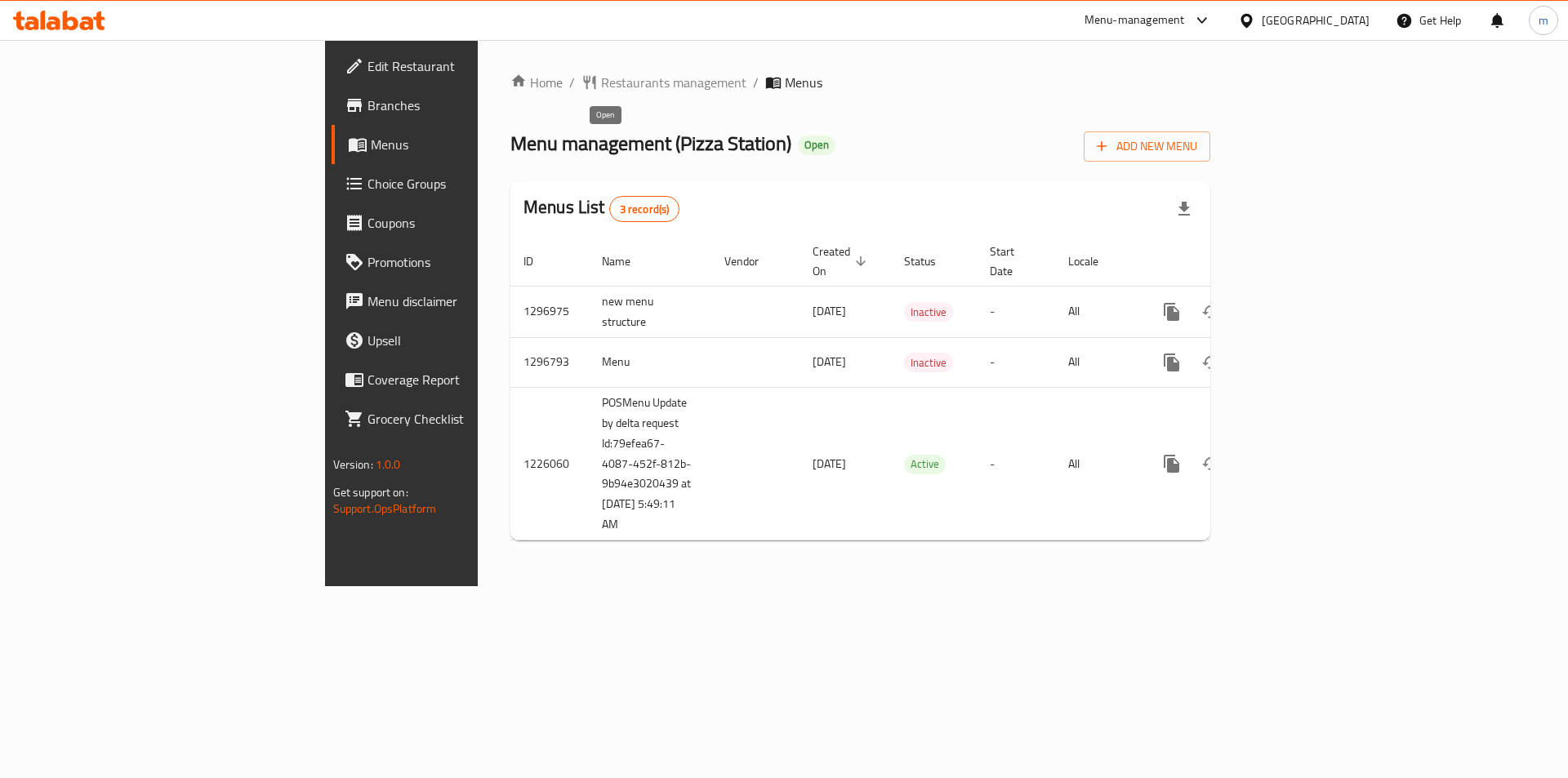
click at [798, 142] on span "Open" at bounding box center [816, 145] width 37 height 14
click at [367, 103] on span "Branches" at bounding box center [471, 105] width 207 height 20
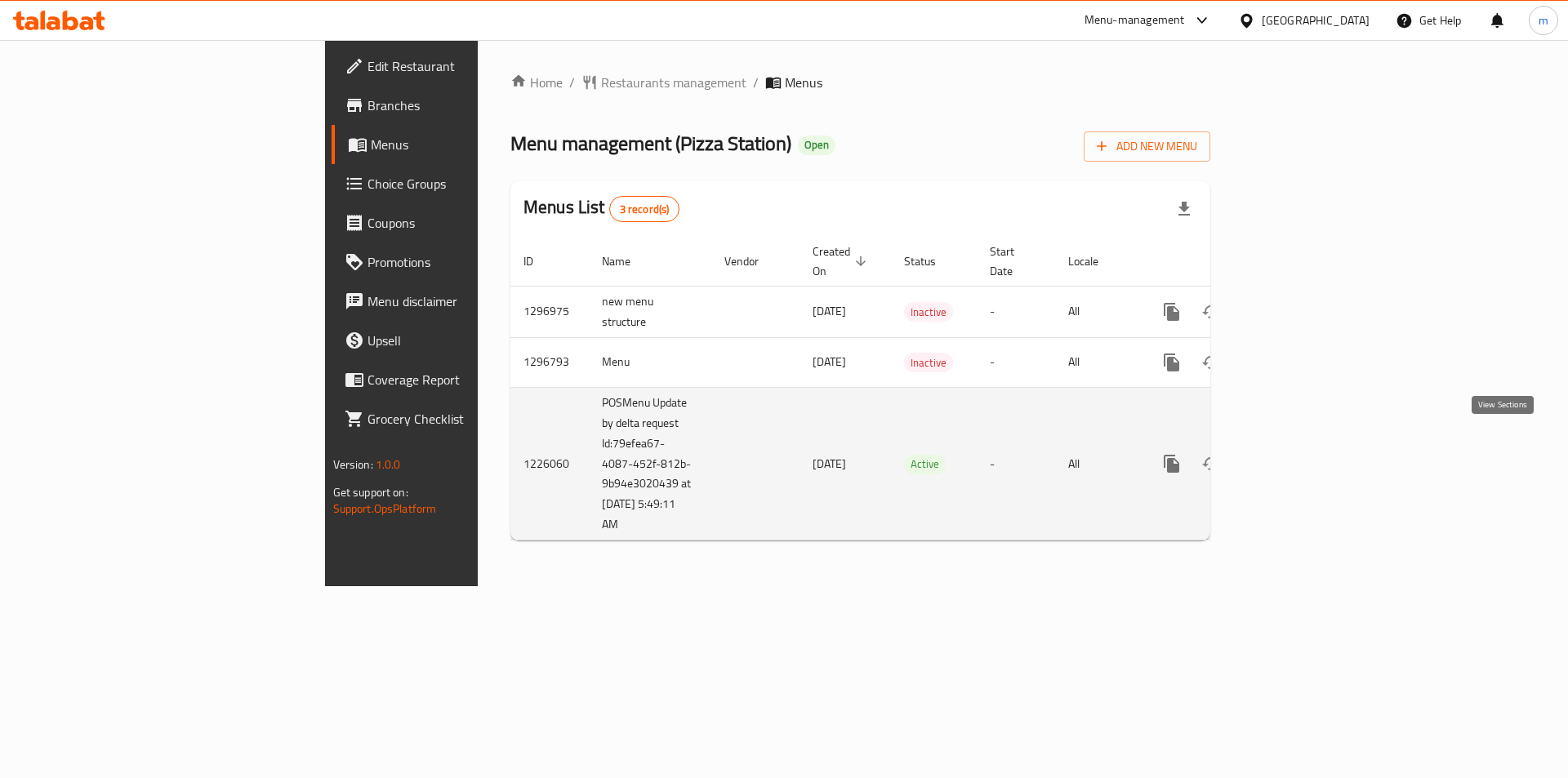
click at [1297, 457] on icon "enhanced table" at bounding box center [1289, 464] width 15 height 15
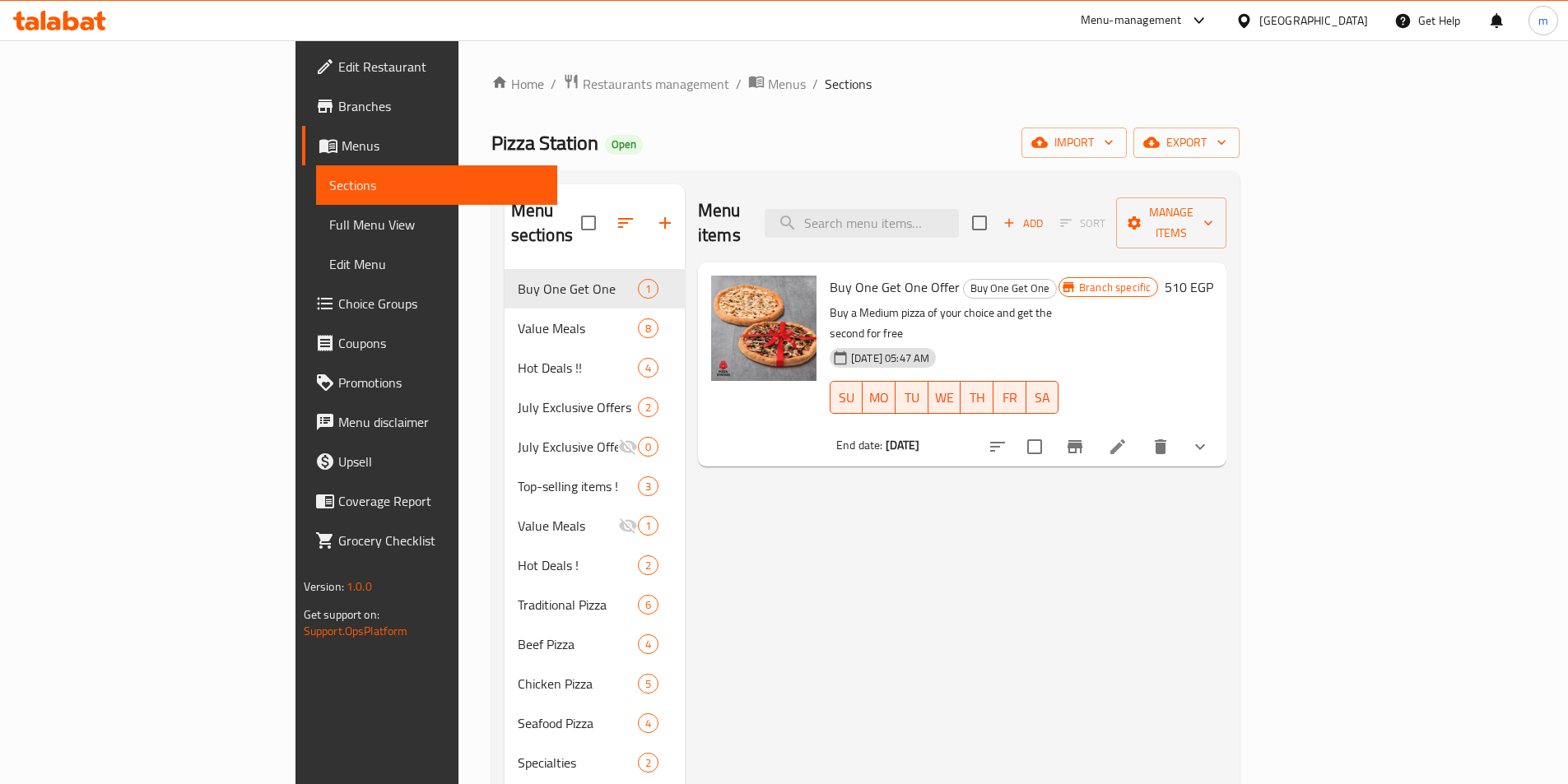
scroll to position [82, 0]
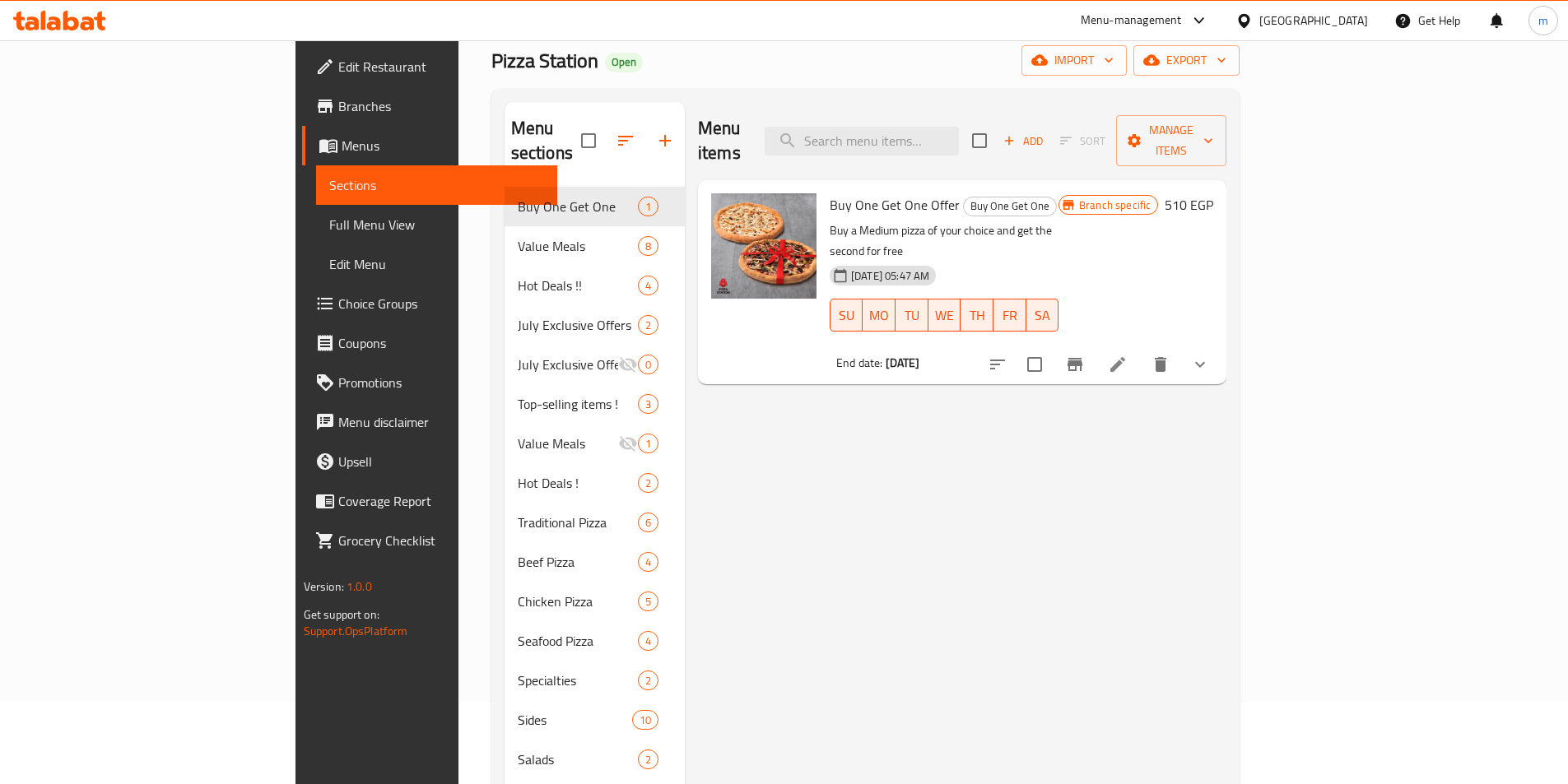
click at [339, 57] on span "Edit Restaurant" at bounding box center [441, 66] width 206 height 20
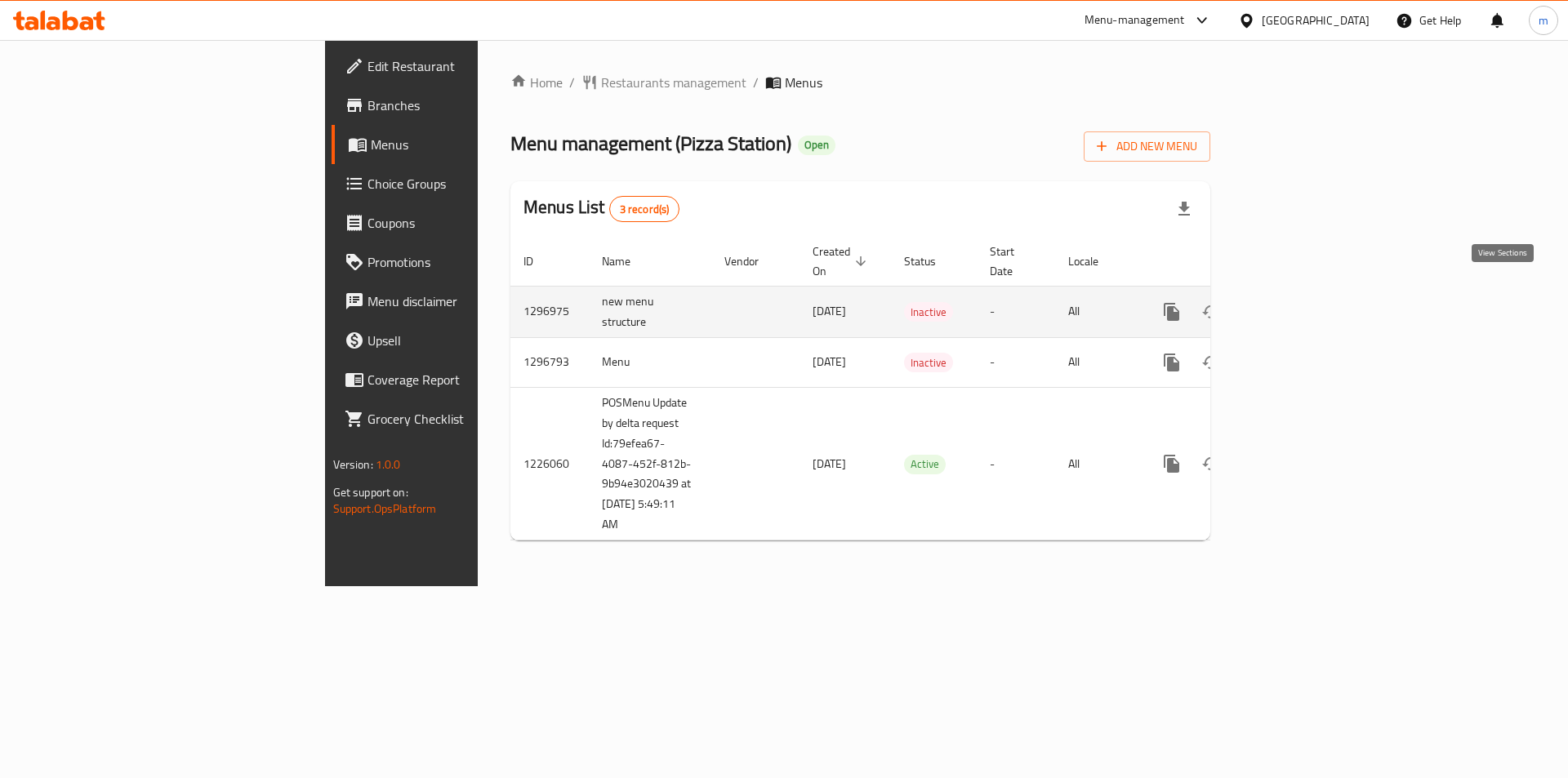
click at [1300, 302] on icon "enhanced table" at bounding box center [1289, 312] width 20 height 20
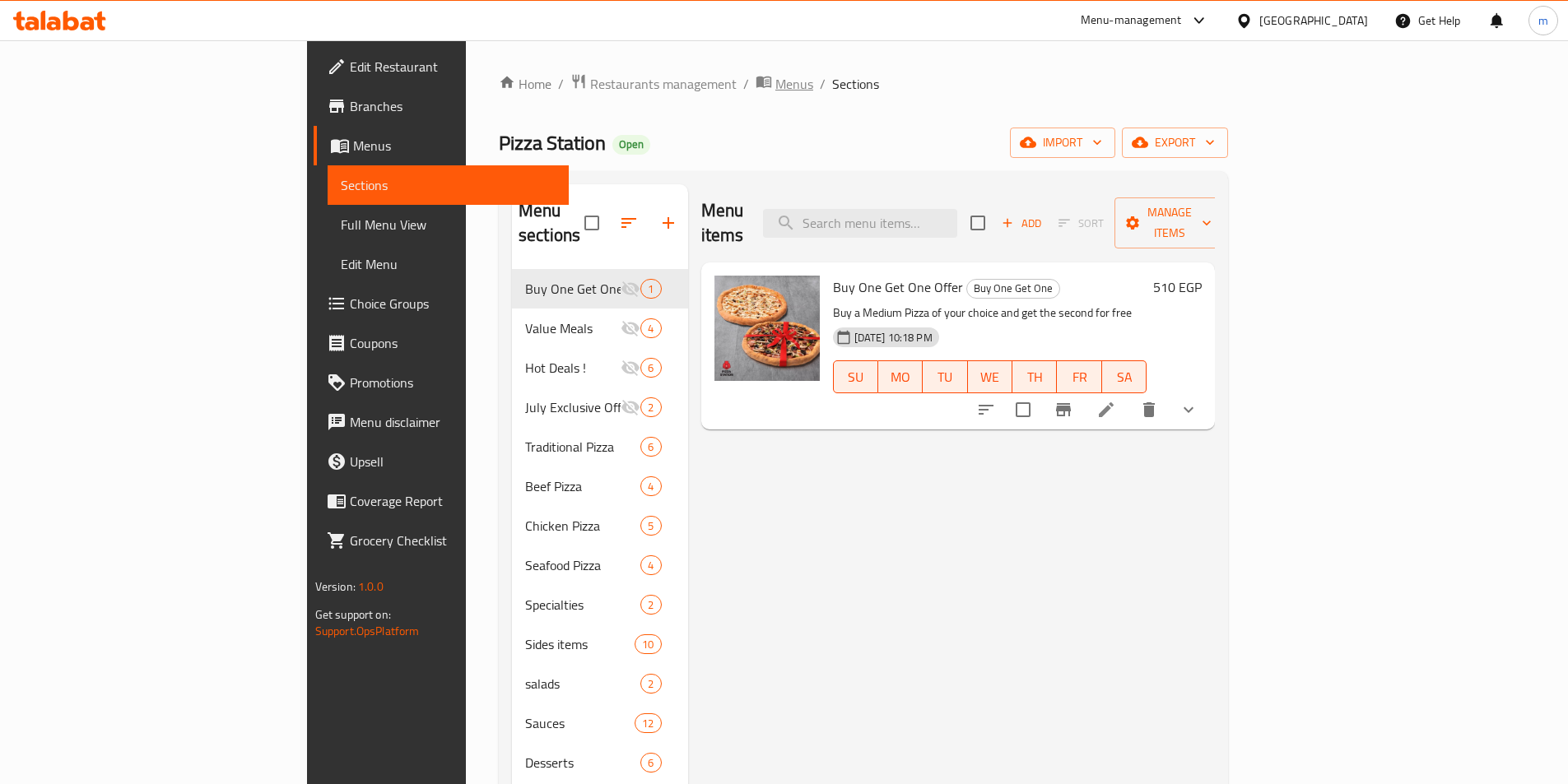
click at [775, 82] on span "Menus" at bounding box center [794, 84] width 38 height 20
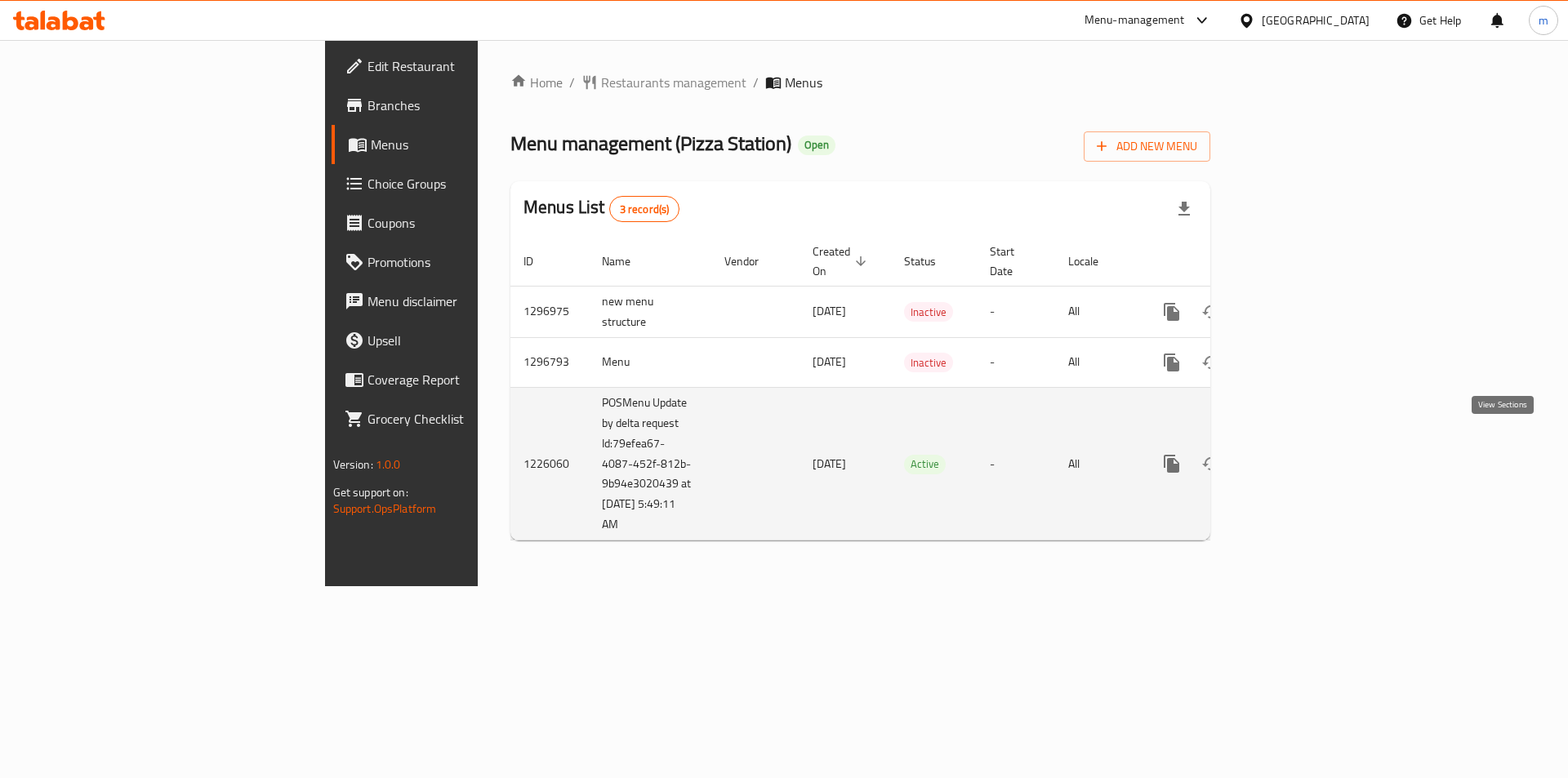
click at [1309, 450] on link "enhanced table" at bounding box center [1289, 464] width 39 height 39
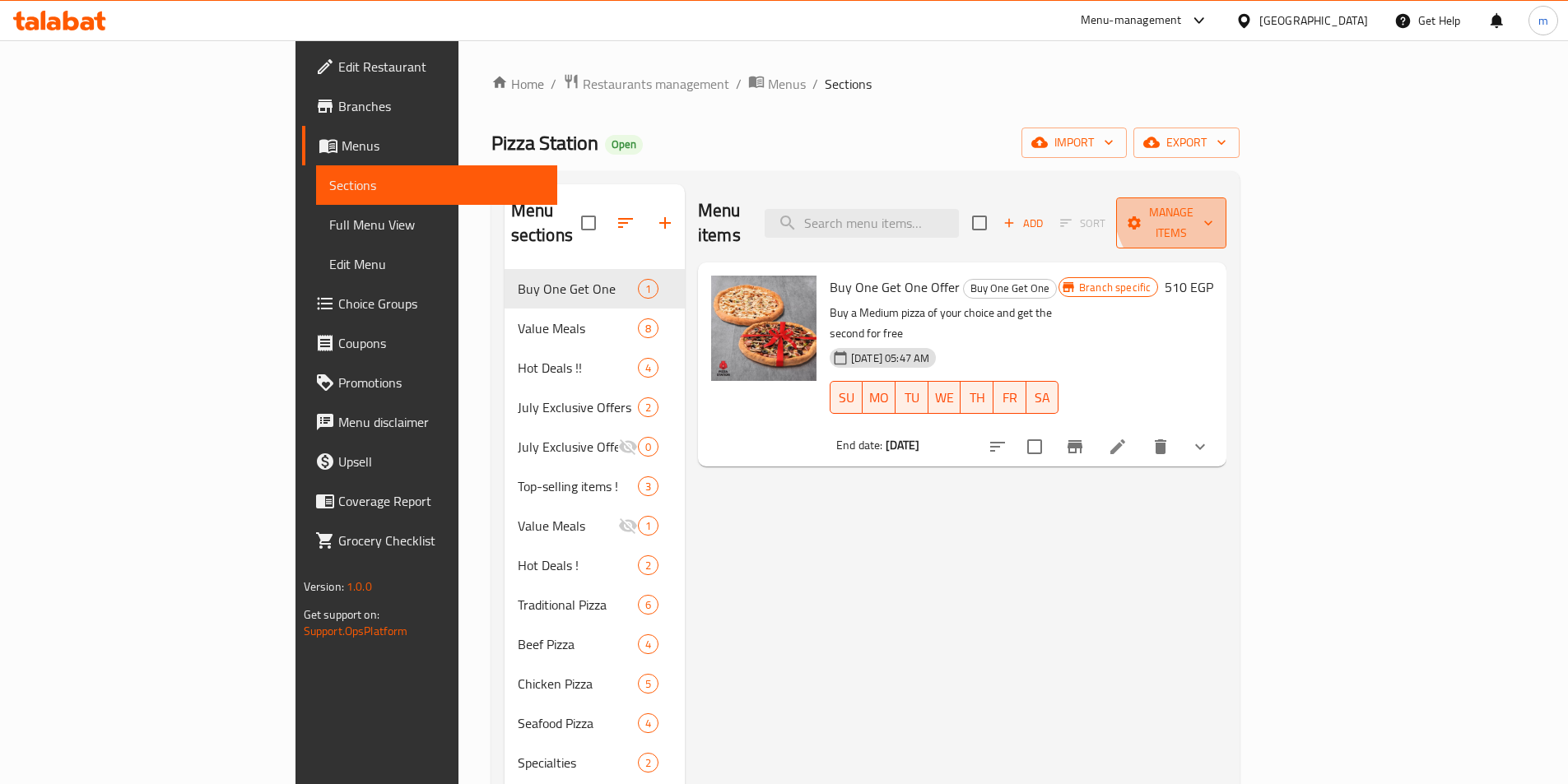
click at [1213, 202] on span "Manage items" at bounding box center [1172, 222] width 84 height 41
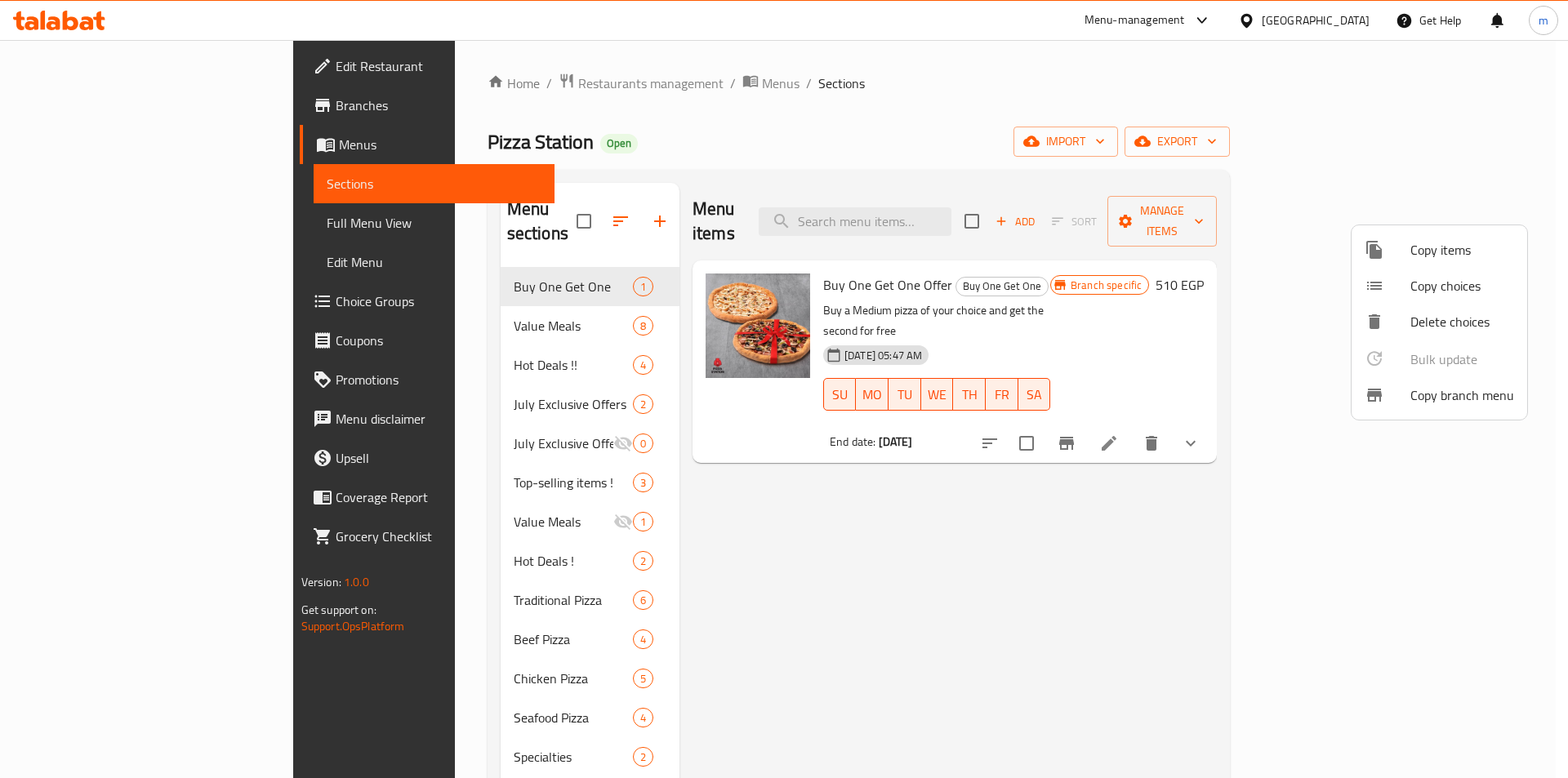
click at [1403, 391] on div at bounding box center [1387, 395] width 46 height 20
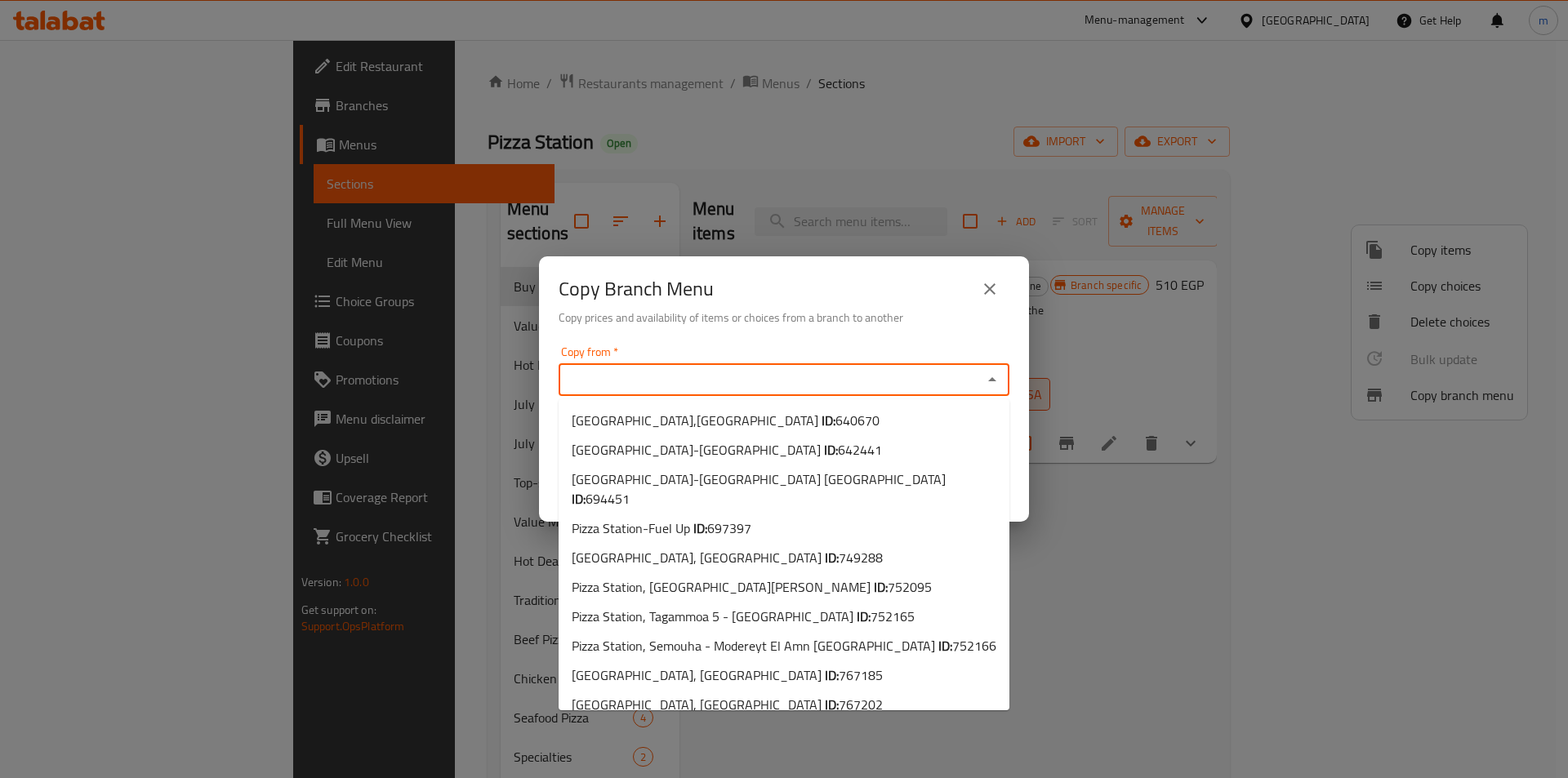
click at [925, 379] on input "Copy from   *" at bounding box center [770, 379] width 414 height 23
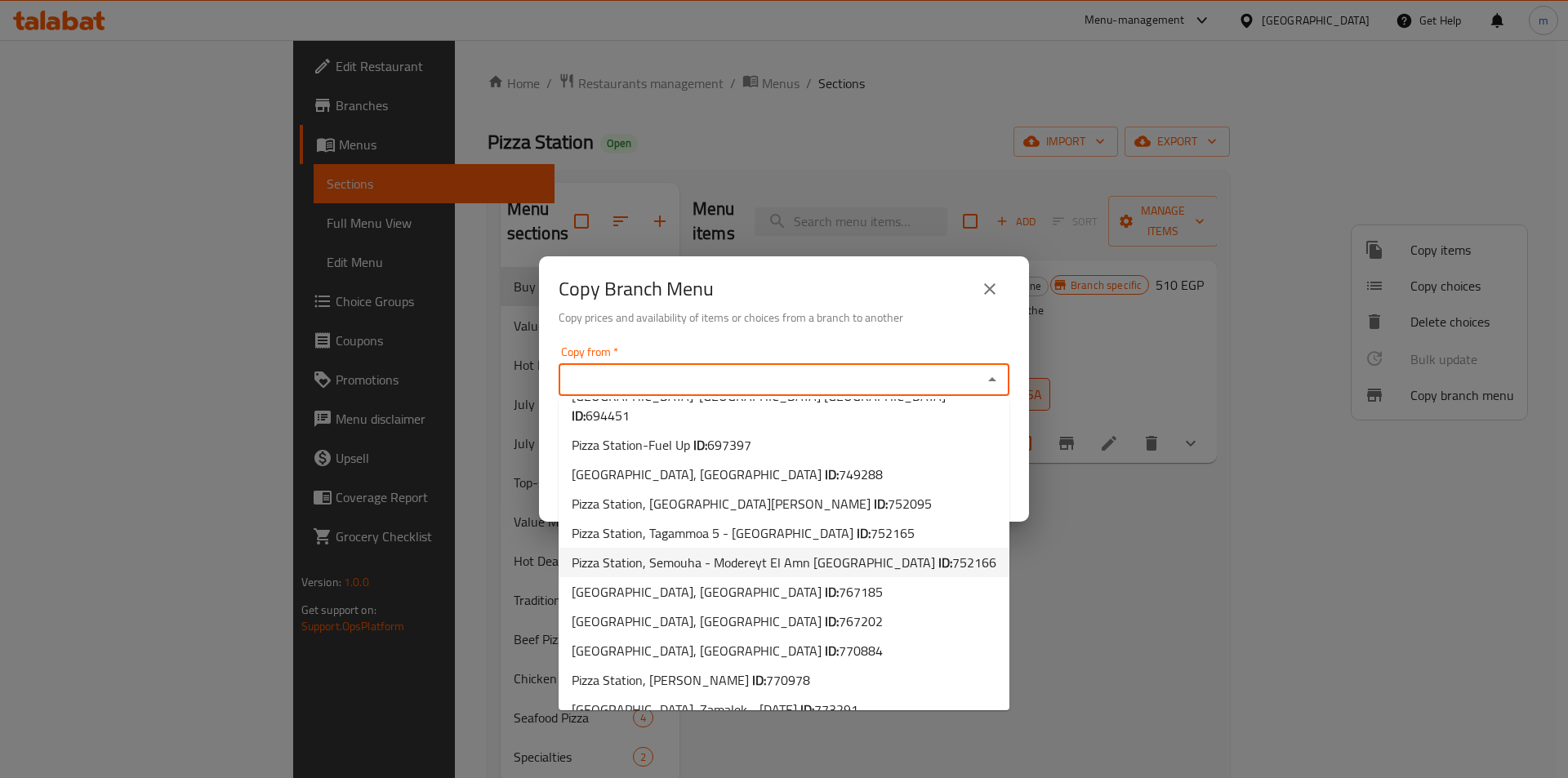
scroll to position [84, 0]
click at [801, 667] on span "770978" at bounding box center [787, 679] width 44 height 24
type input "Pizza Station, Sidi Besher Bahary"
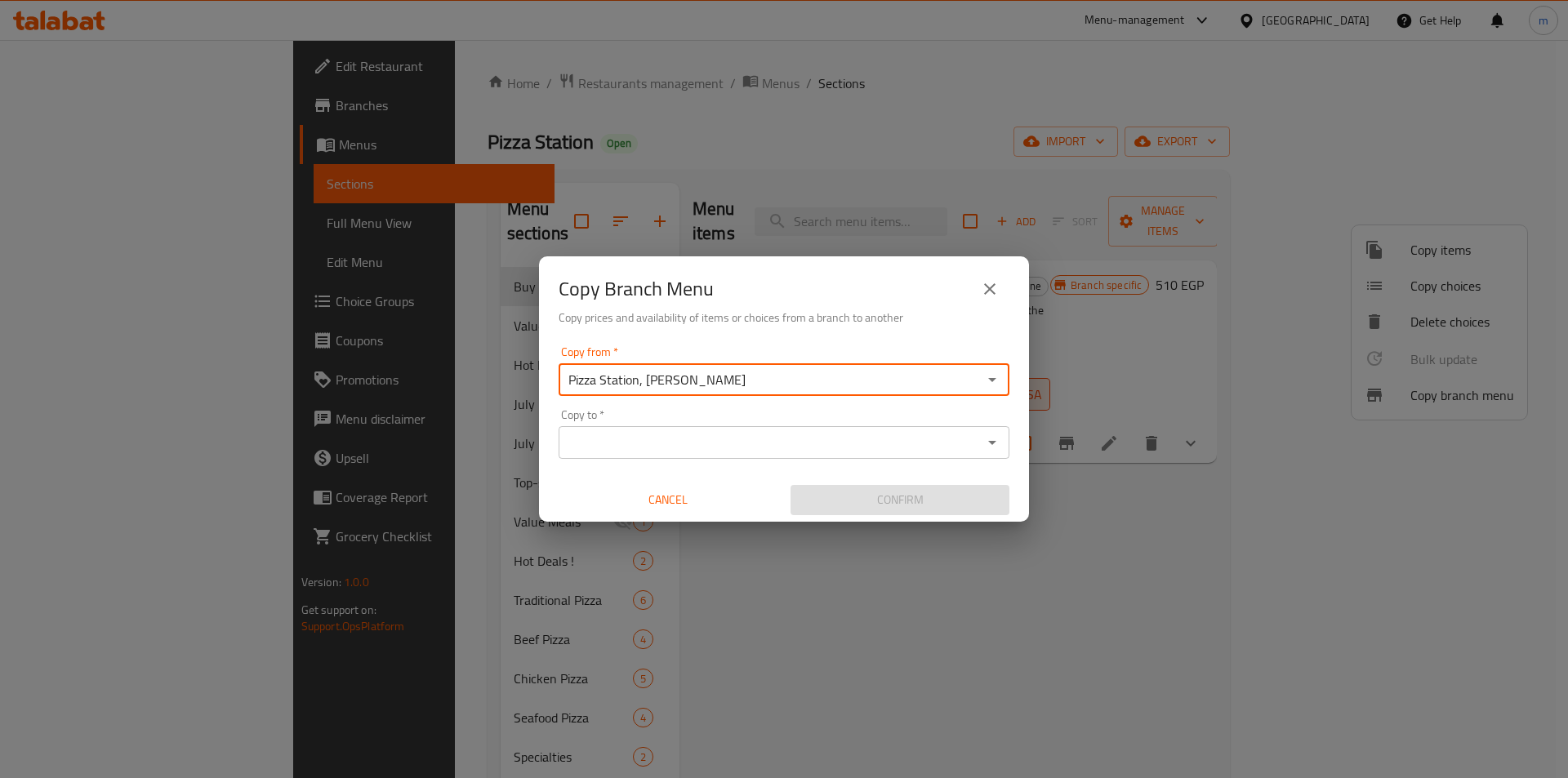
click at [964, 441] on input "Copy to   *" at bounding box center [770, 443] width 414 height 23
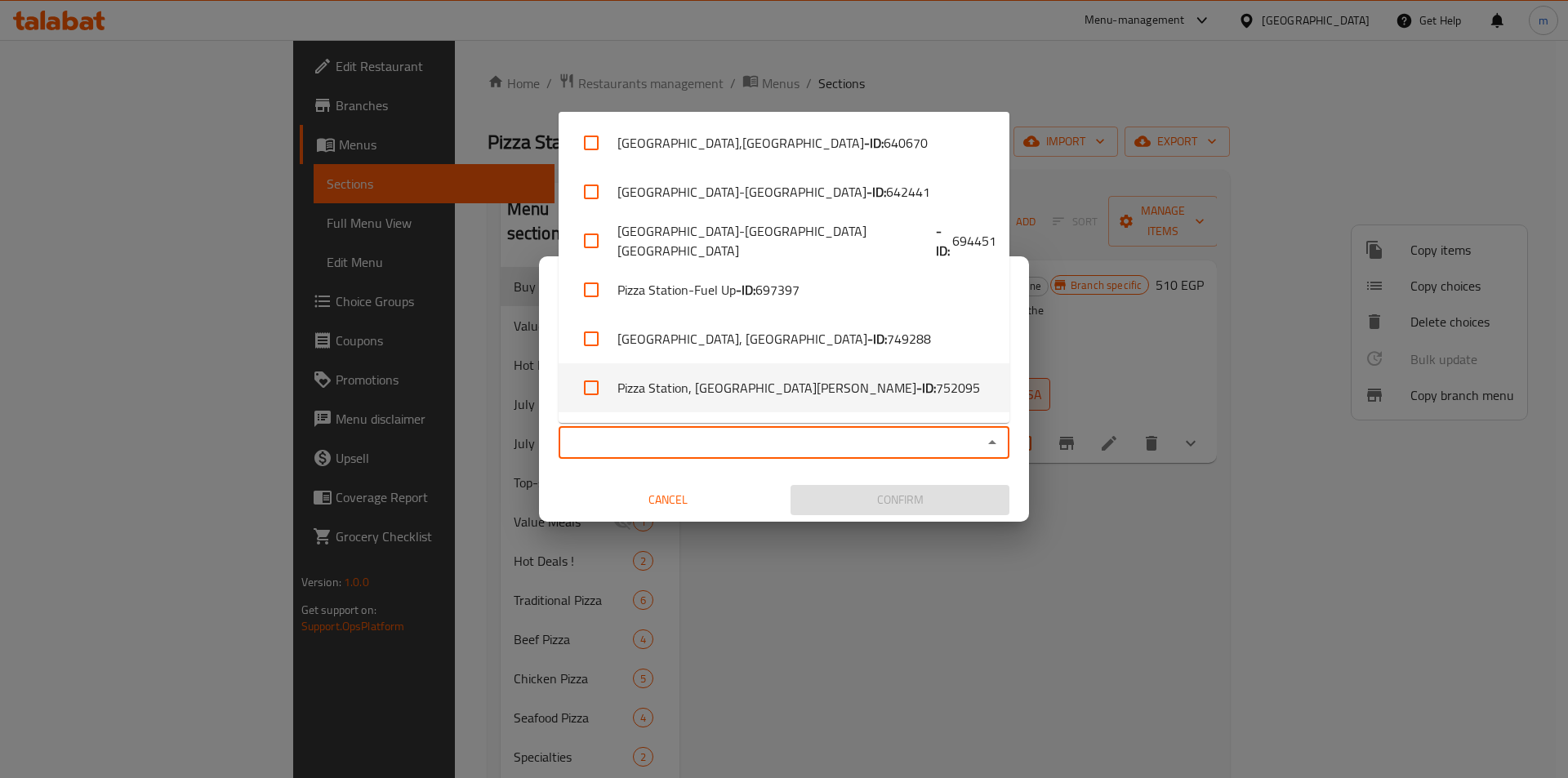
scroll to position [339, 0]
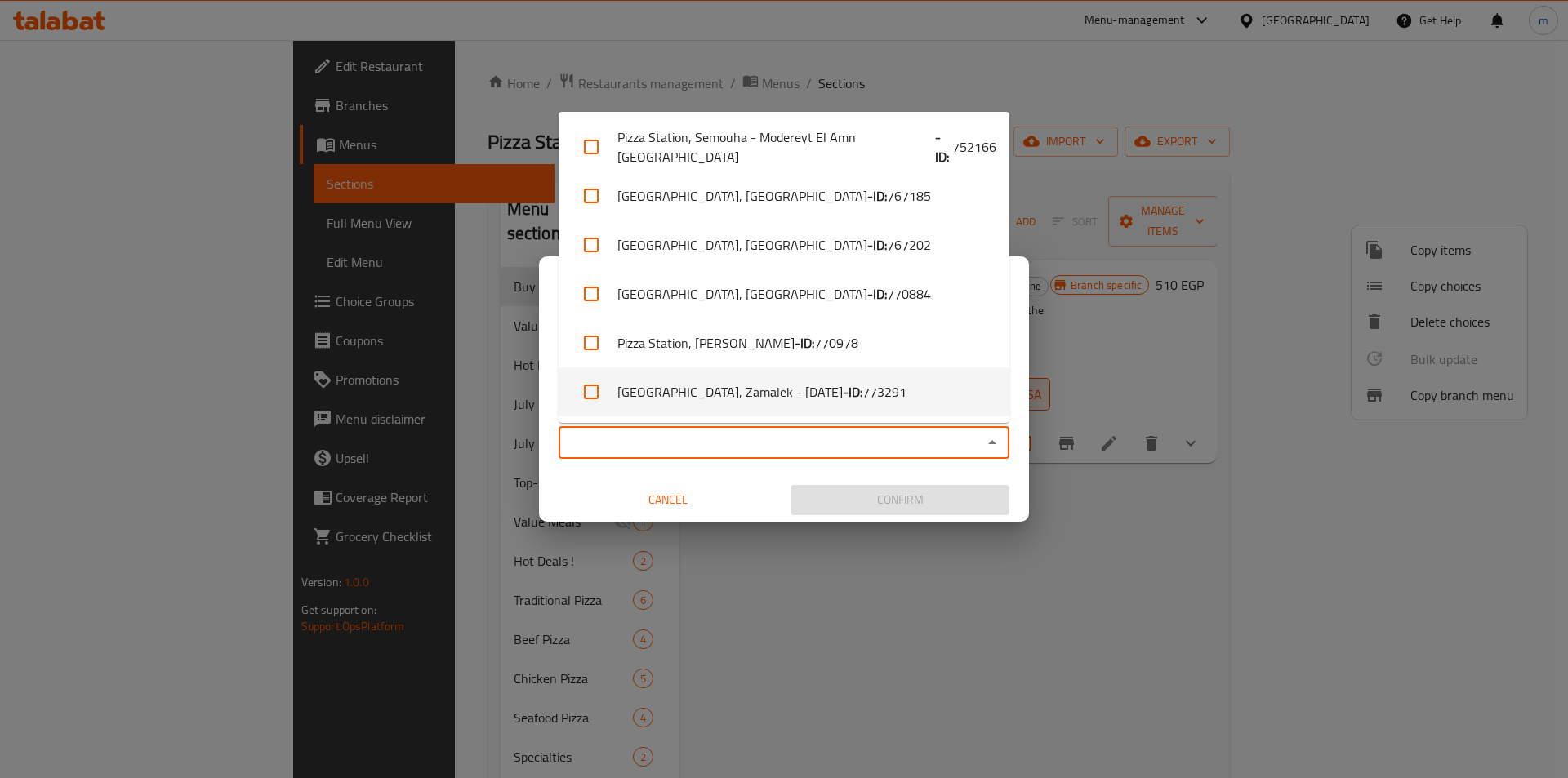
click at [775, 398] on li "Pizza Station, Zamalek - 26 July - ID: 773291" at bounding box center [783, 392] width 451 height 49
checkbox input "true"
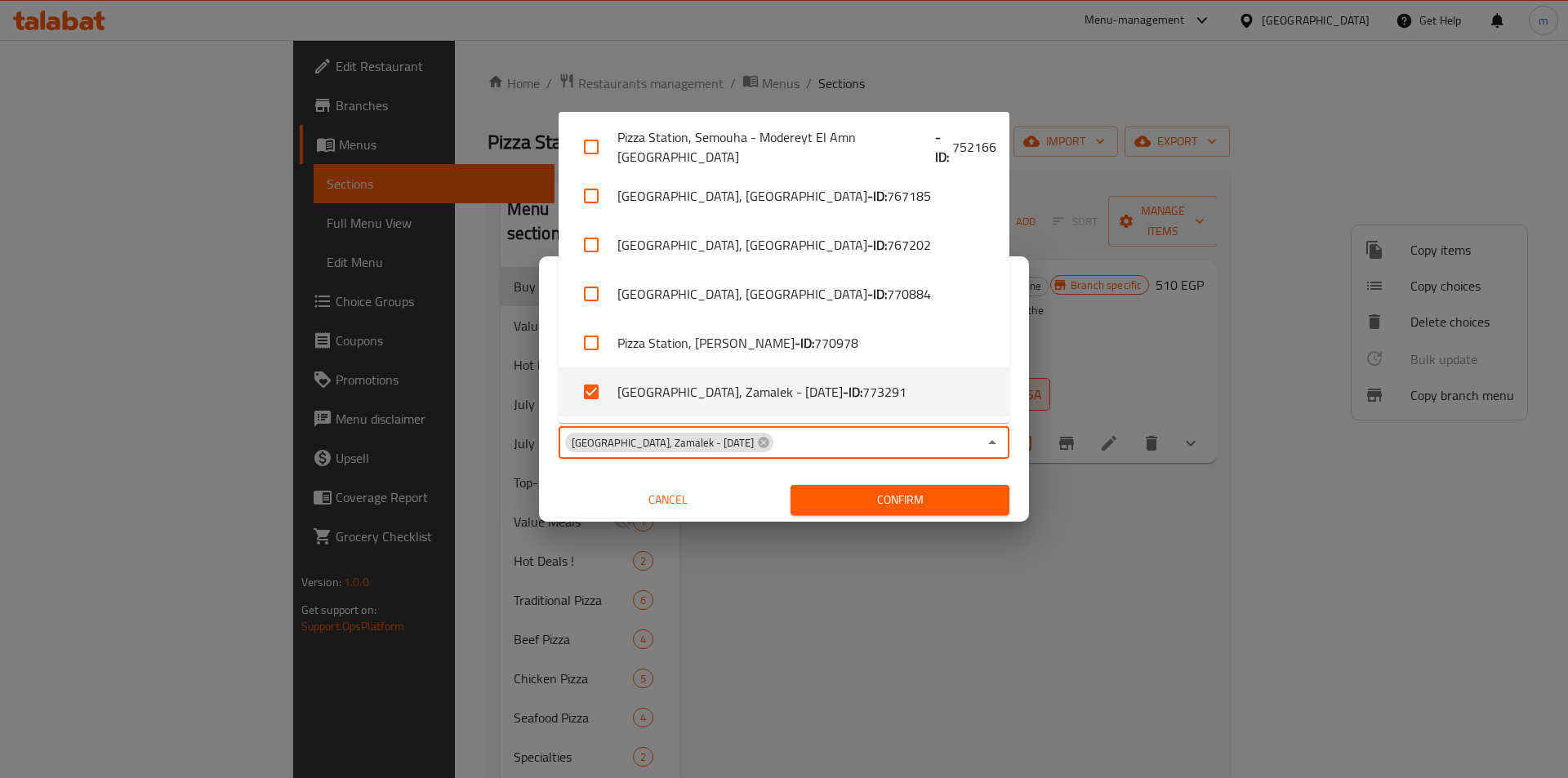
click at [842, 492] on span "Confirm" at bounding box center [900, 500] width 193 height 21
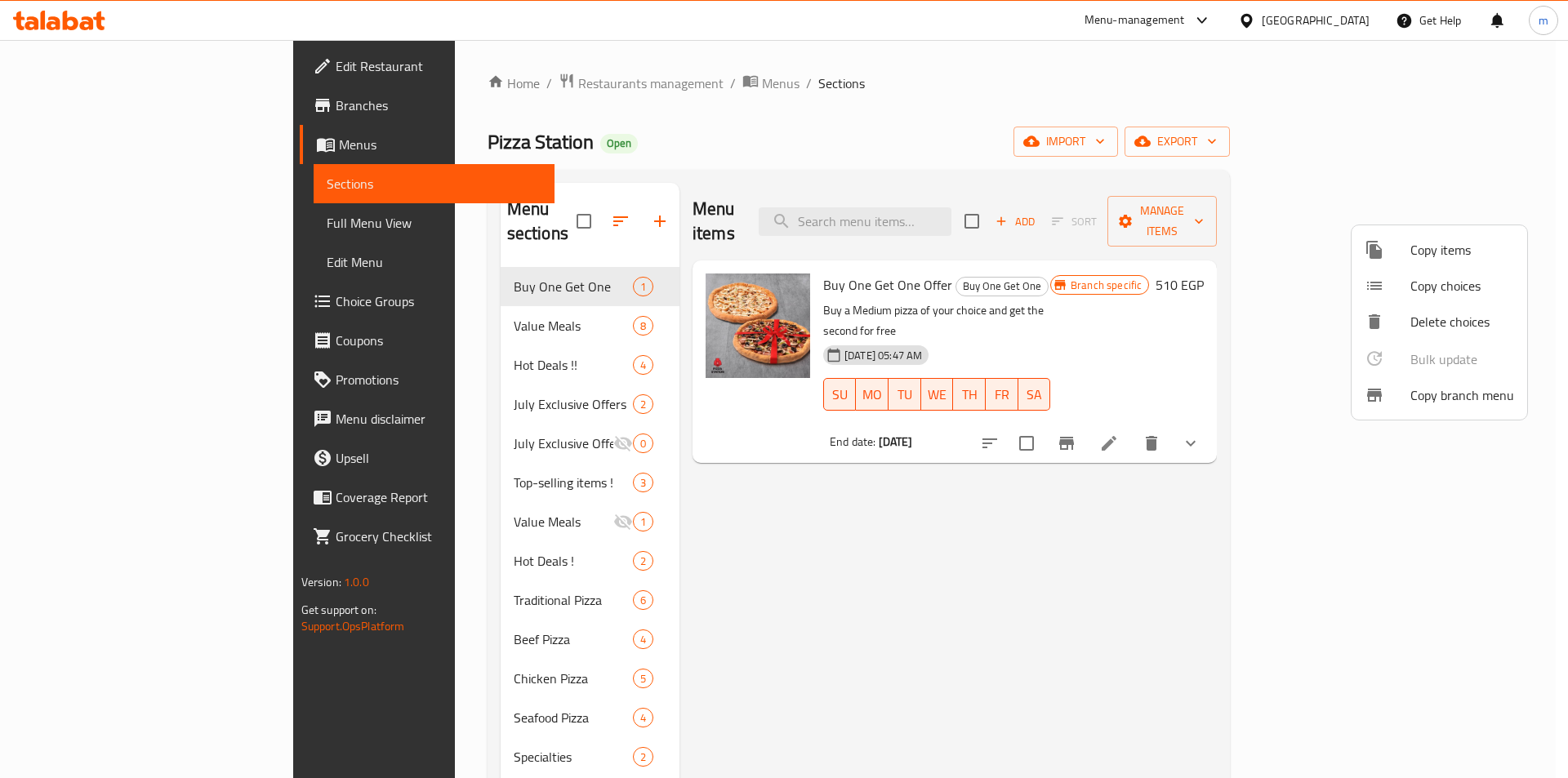
click at [1461, 392] on span "Copy branch menu" at bounding box center [1461, 395] width 103 height 20
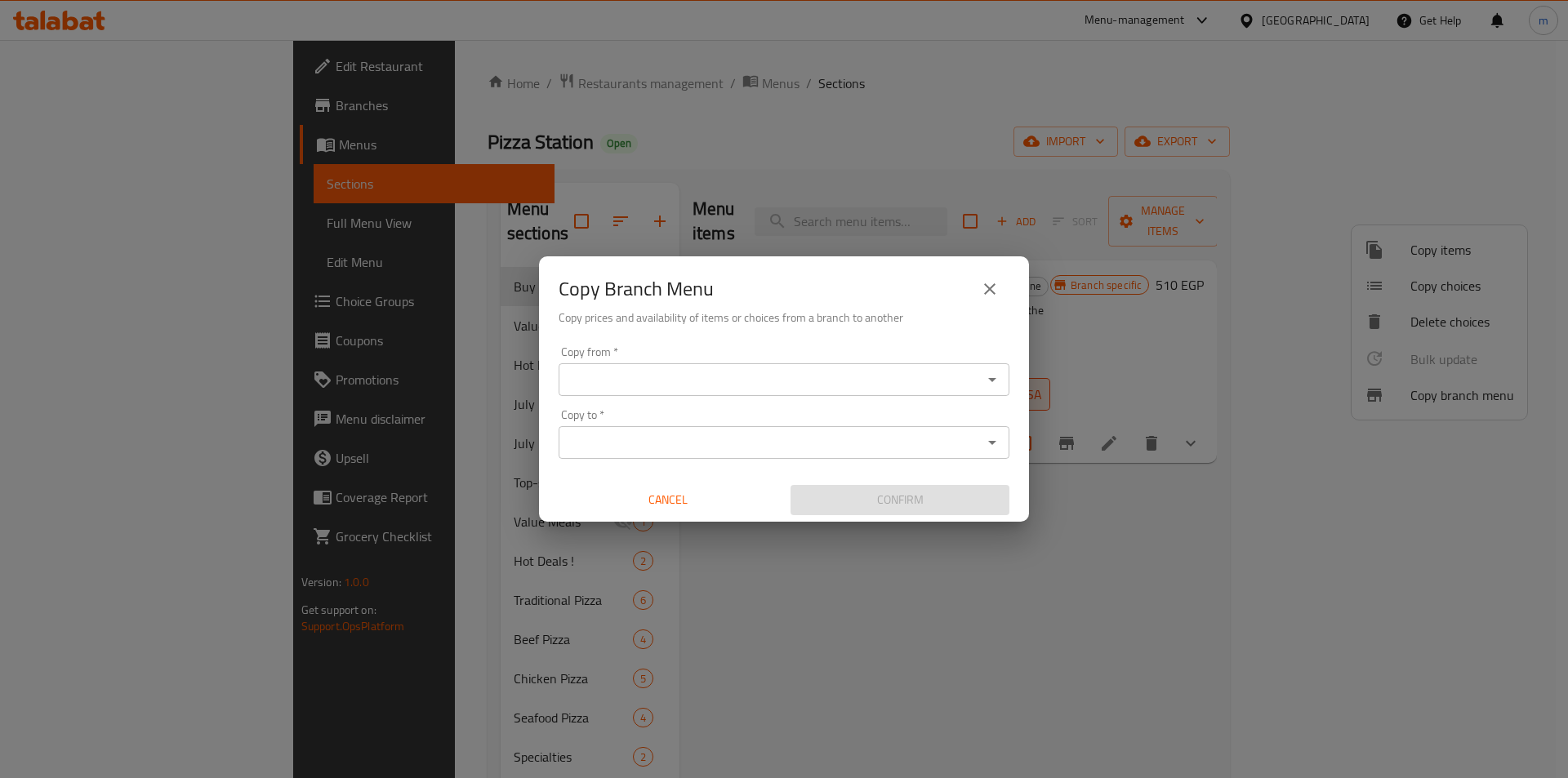
click at [768, 397] on div "Copy from   * Copy from * Copy to   * Copy to * Cancel Confirm" at bounding box center [784, 431] width 490 height 182
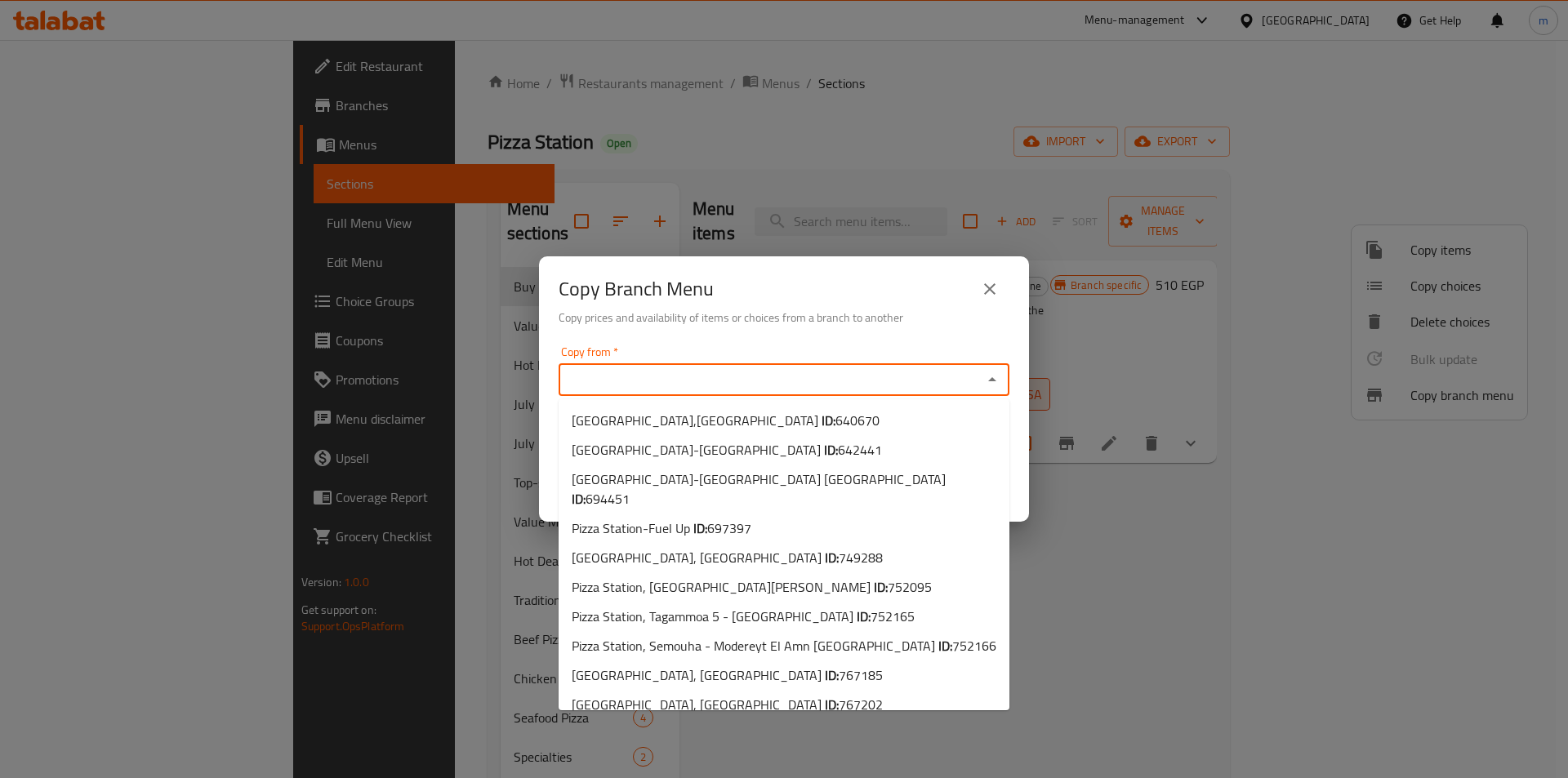
click at [783, 377] on input "Copy from   *" at bounding box center [770, 379] width 414 height 23
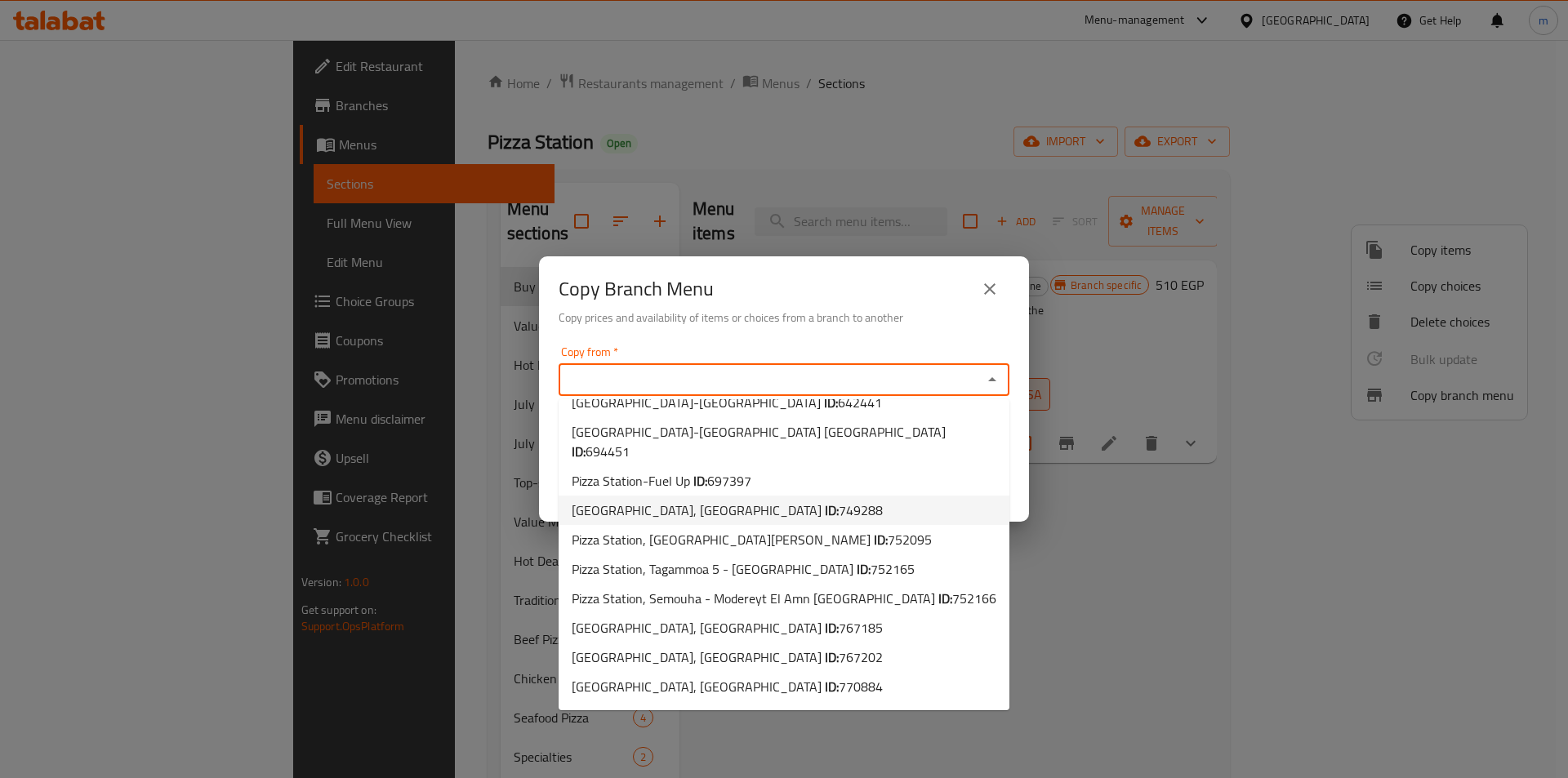
scroll to position [84, 0]
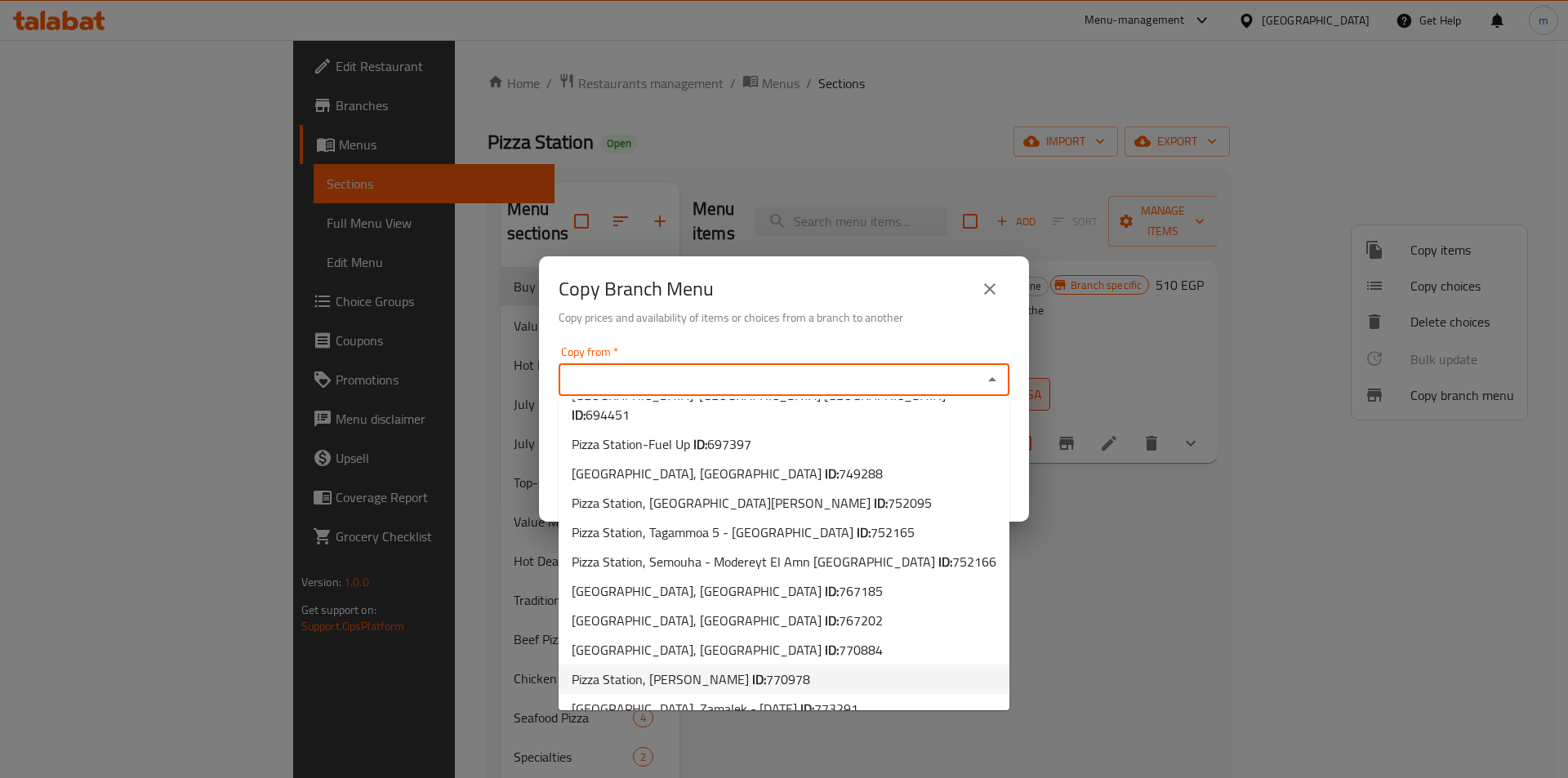
click at [755, 667] on b "ID:" at bounding box center [759, 679] width 14 height 24
type input "Pizza Station, Sidi Besher Bahary"
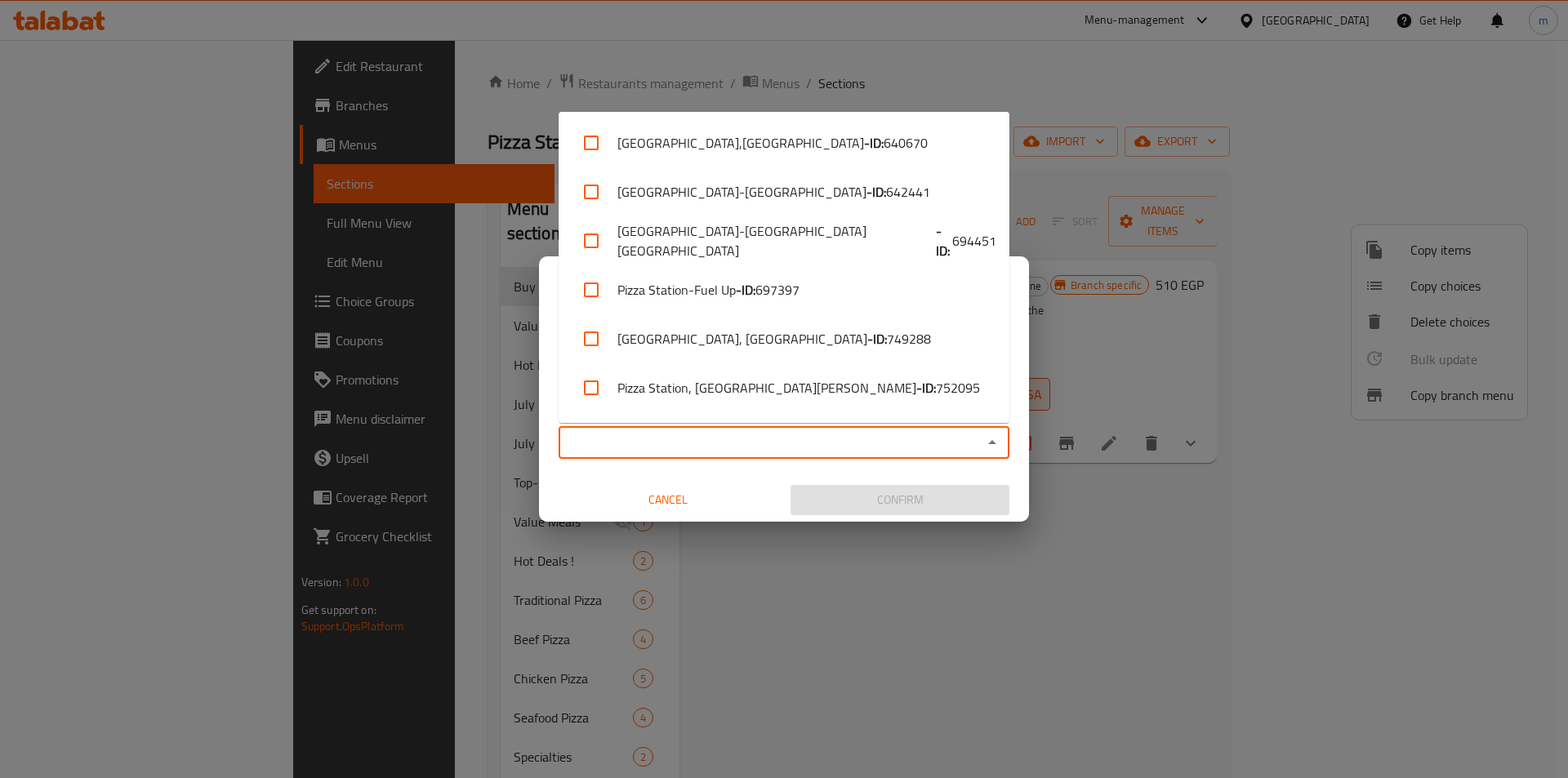
click at [962, 434] on input "Copy to   *" at bounding box center [770, 443] width 414 height 23
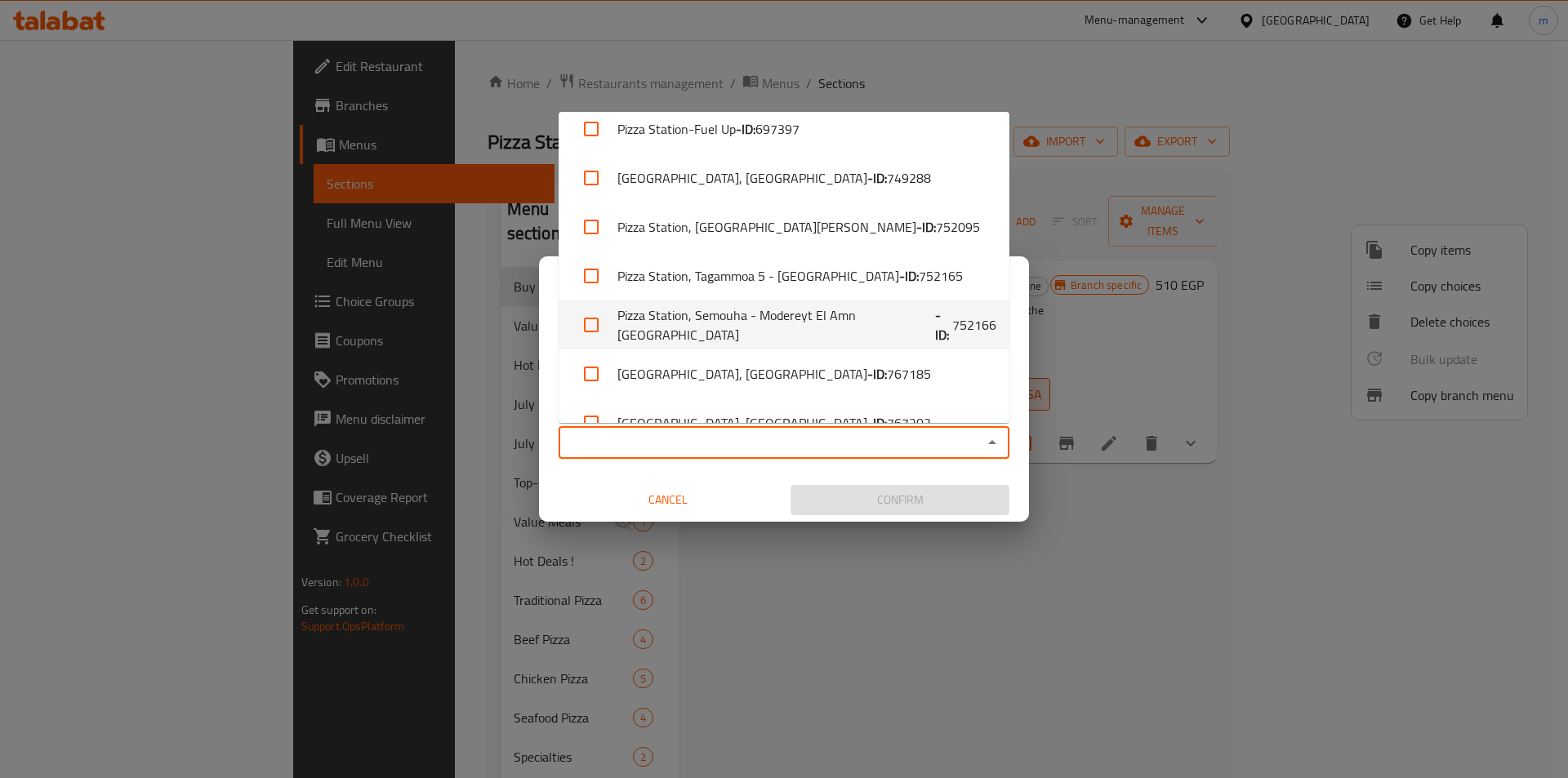
scroll to position [339, 0]
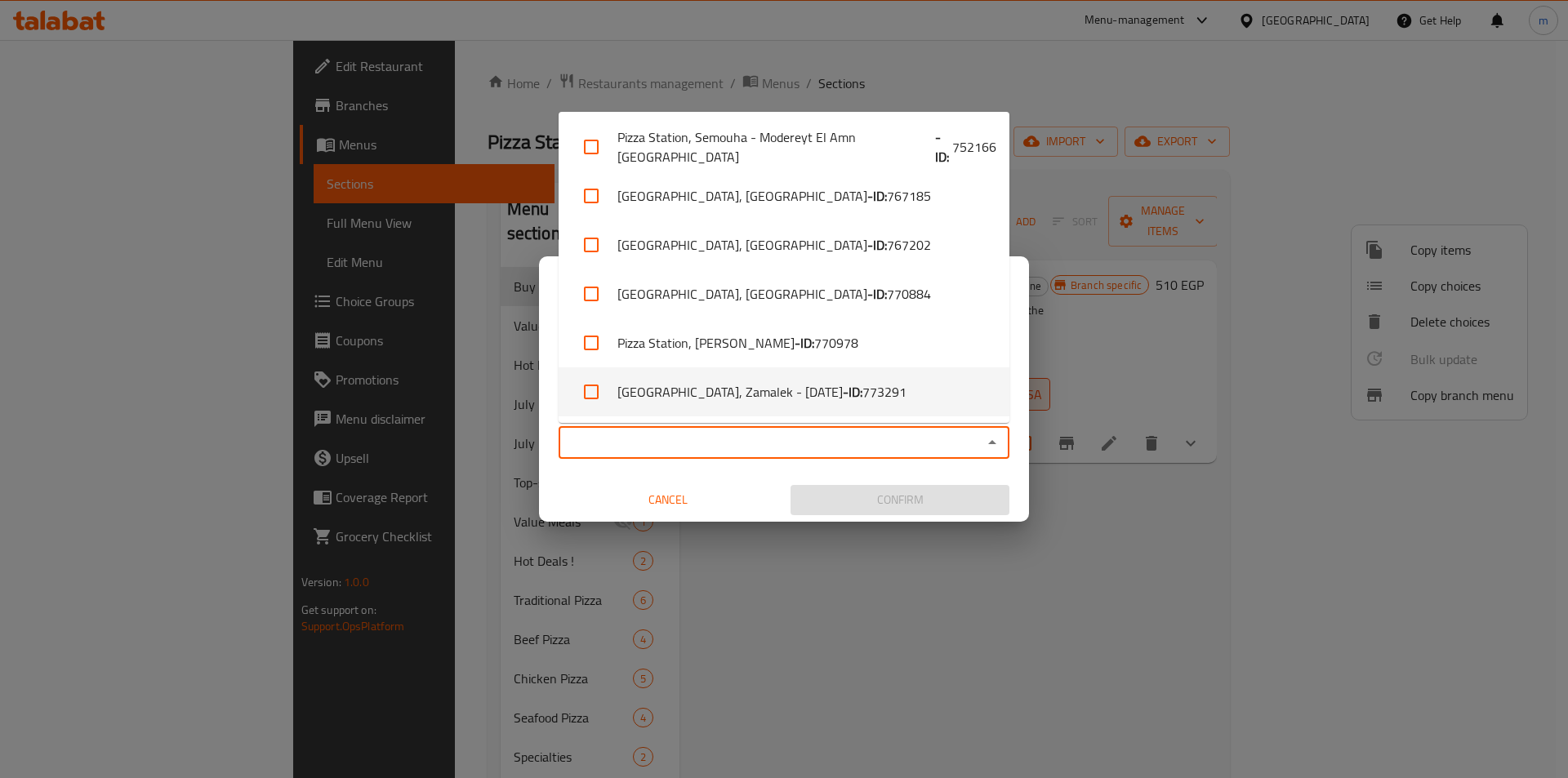
click at [777, 386] on li "Pizza Station, Zamalek - 26 July - ID: 773291" at bounding box center [783, 392] width 451 height 49
checkbox input "true"
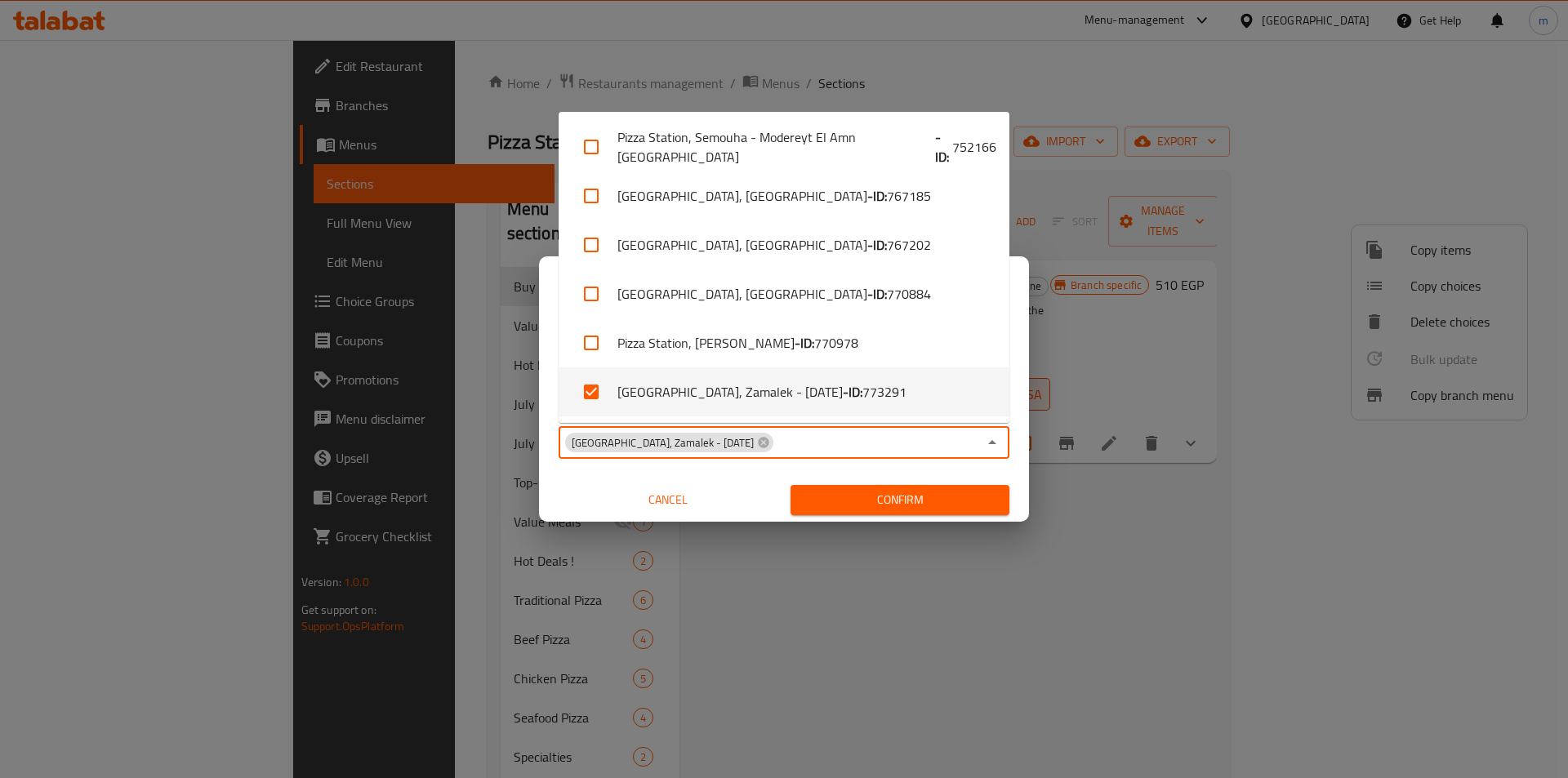
click at [872, 488] on button "Confirm" at bounding box center [900, 500] width 219 height 30
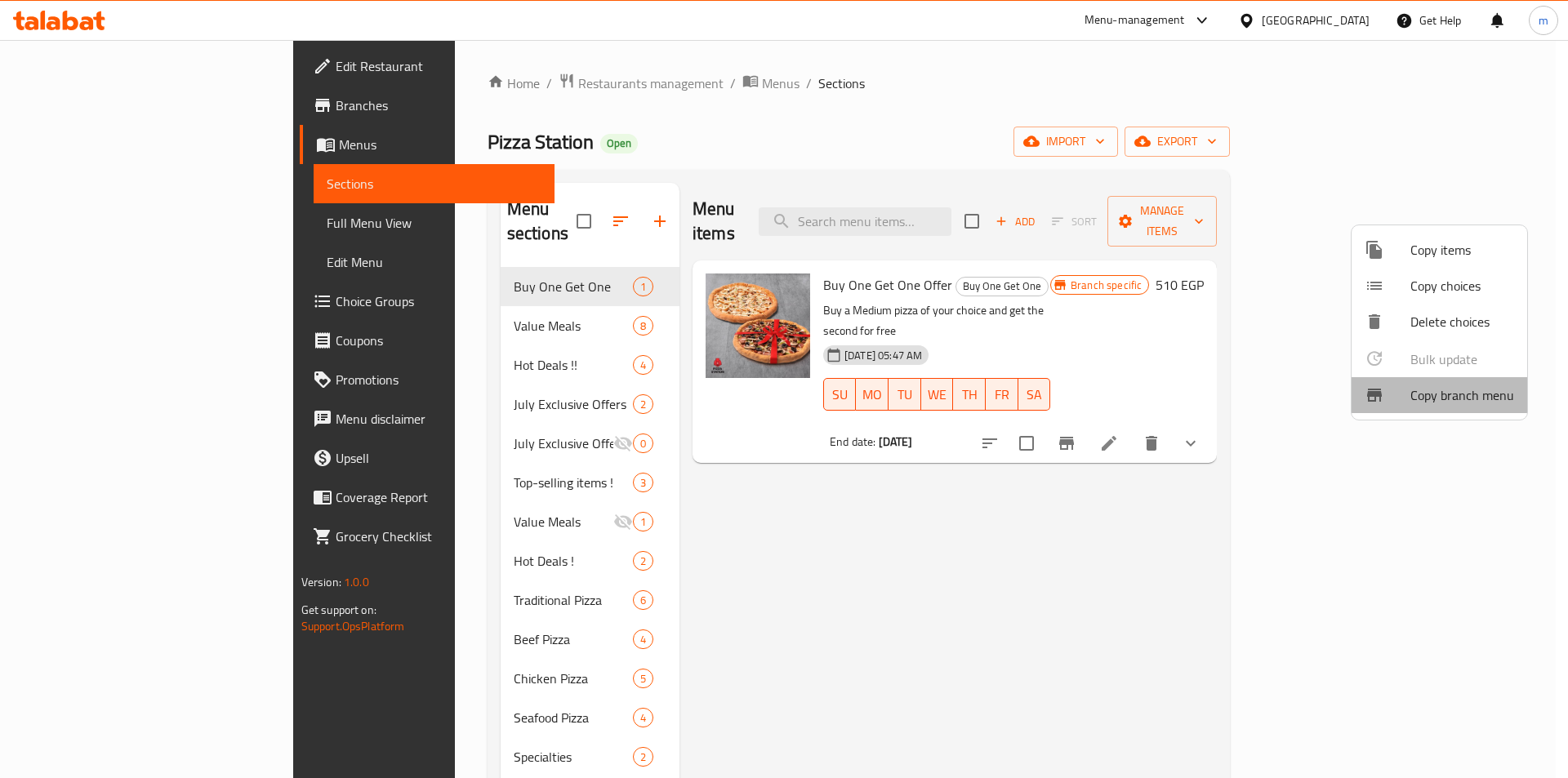
click at [1514, 409] on li "Copy branch menu" at bounding box center [1440, 395] width 175 height 36
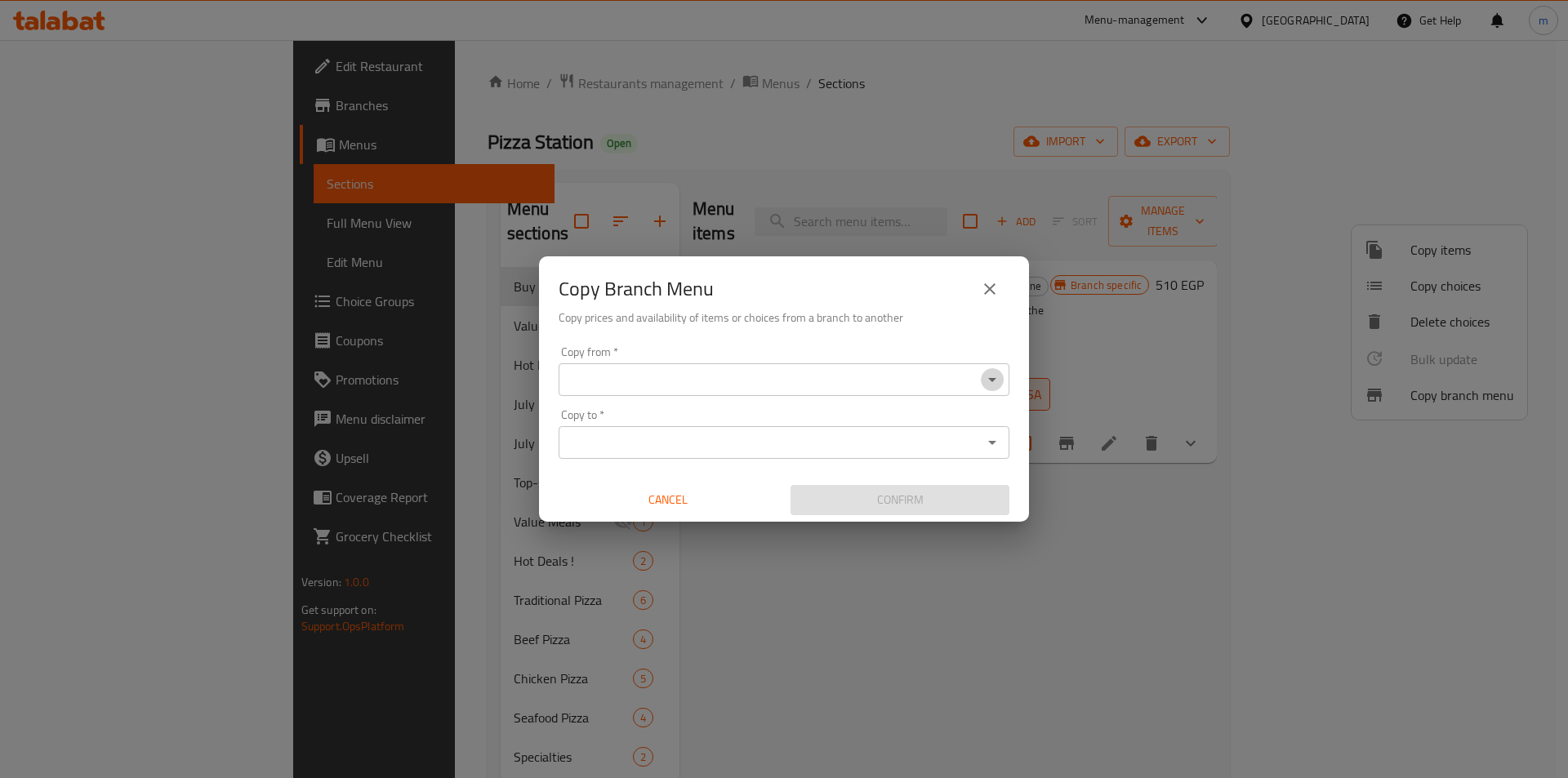
click at [992, 385] on icon "Open" at bounding box center [992, 379] width 20 height 20
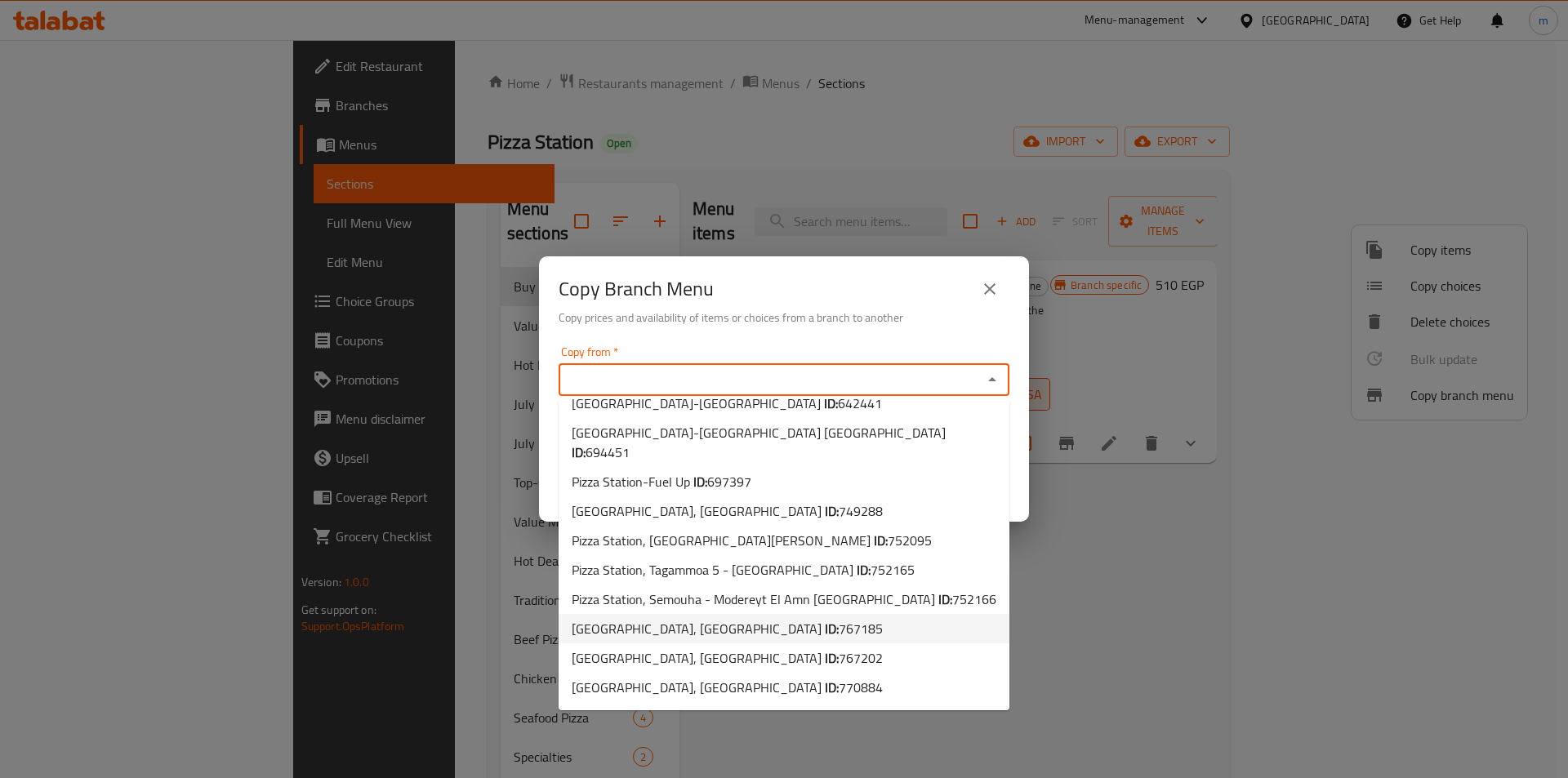
scroll to position [84, 0]
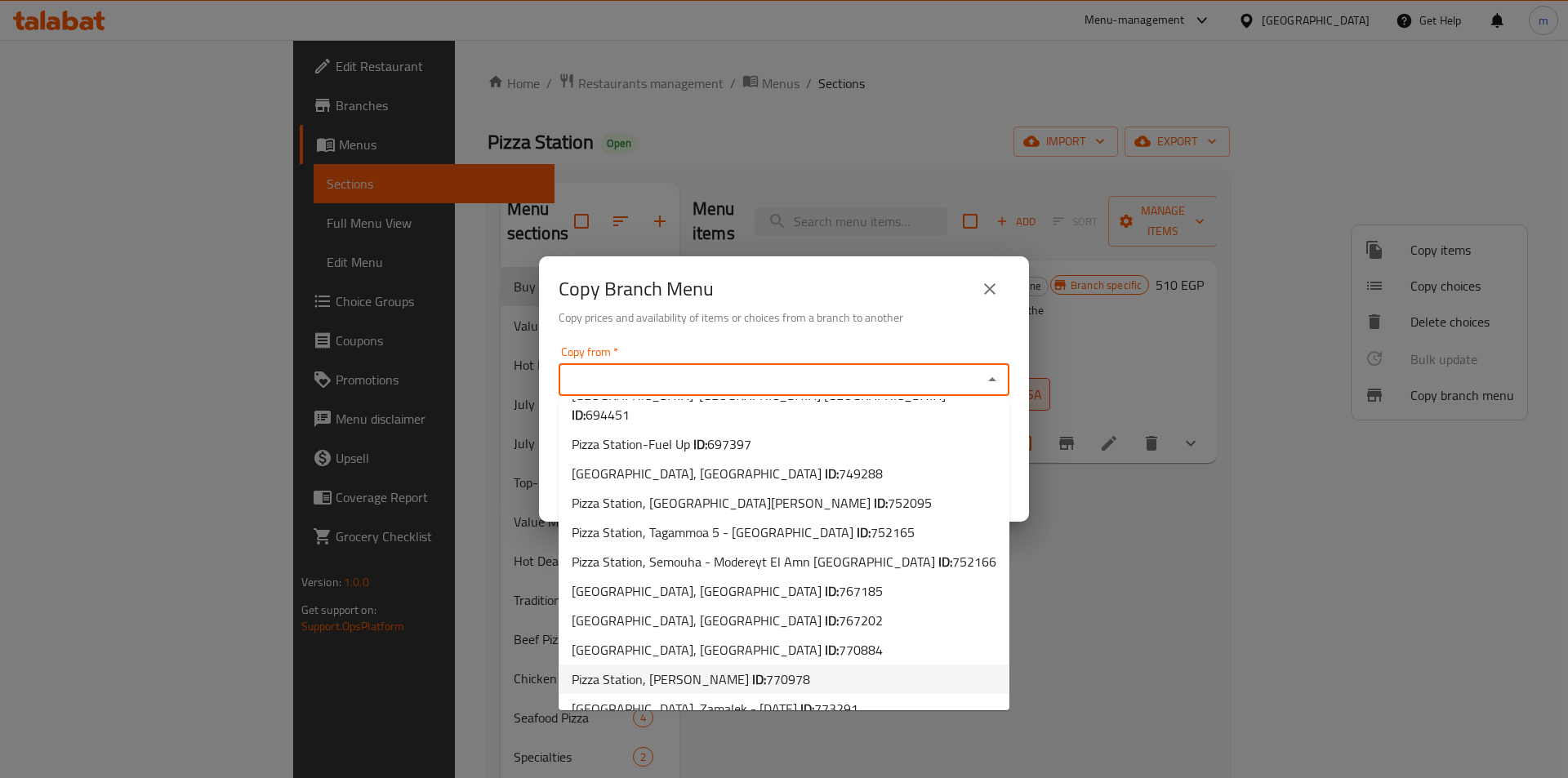
click at [810, 667] on span "770978" at bounding box center [787, 679] width 44 height 24
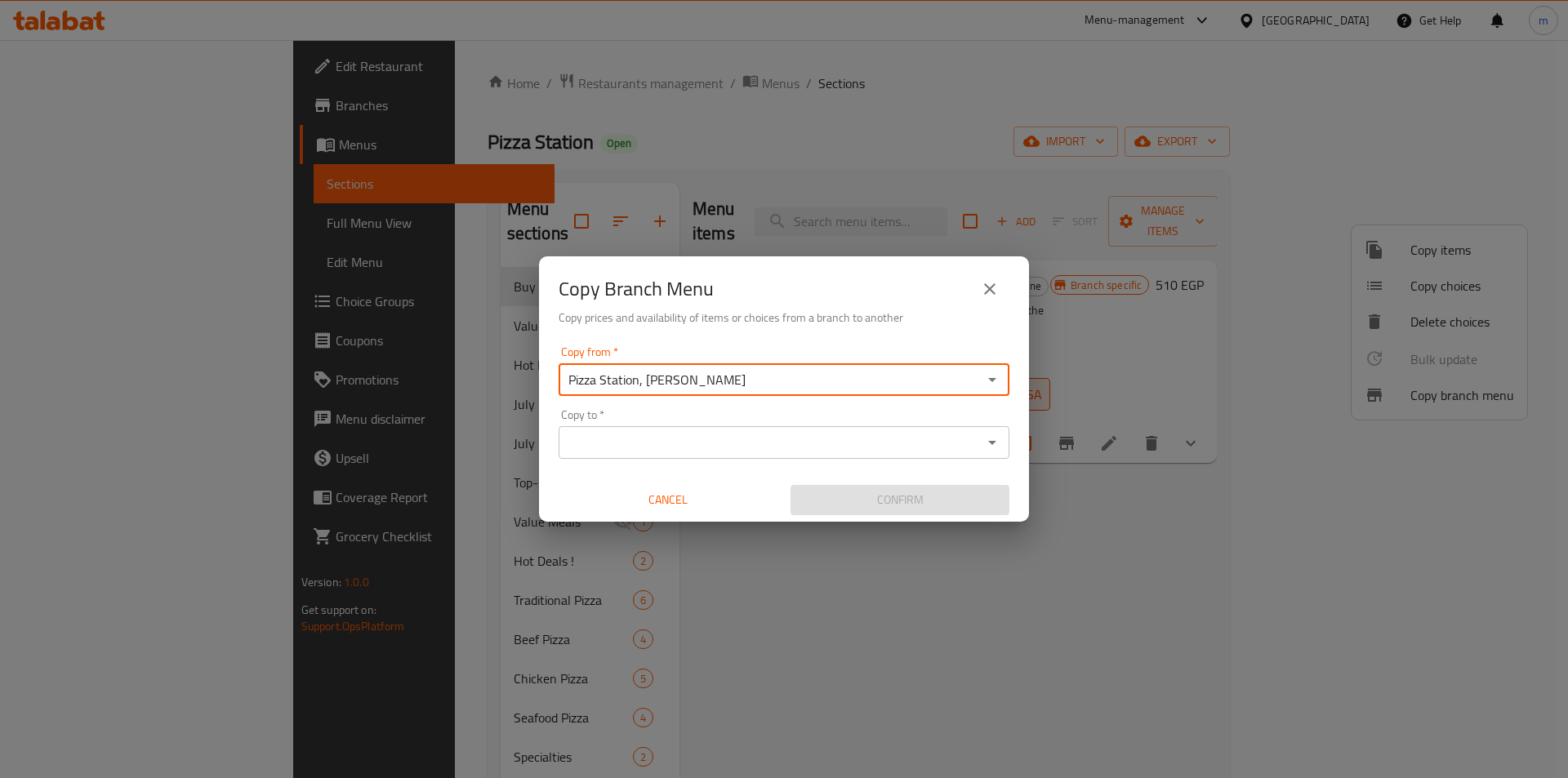
type input "Pizza Station, Sidi Besher Bahary"
click at [957, 441] on input "Copy to   *" at bounding box center [770, 443] width 414 height 23
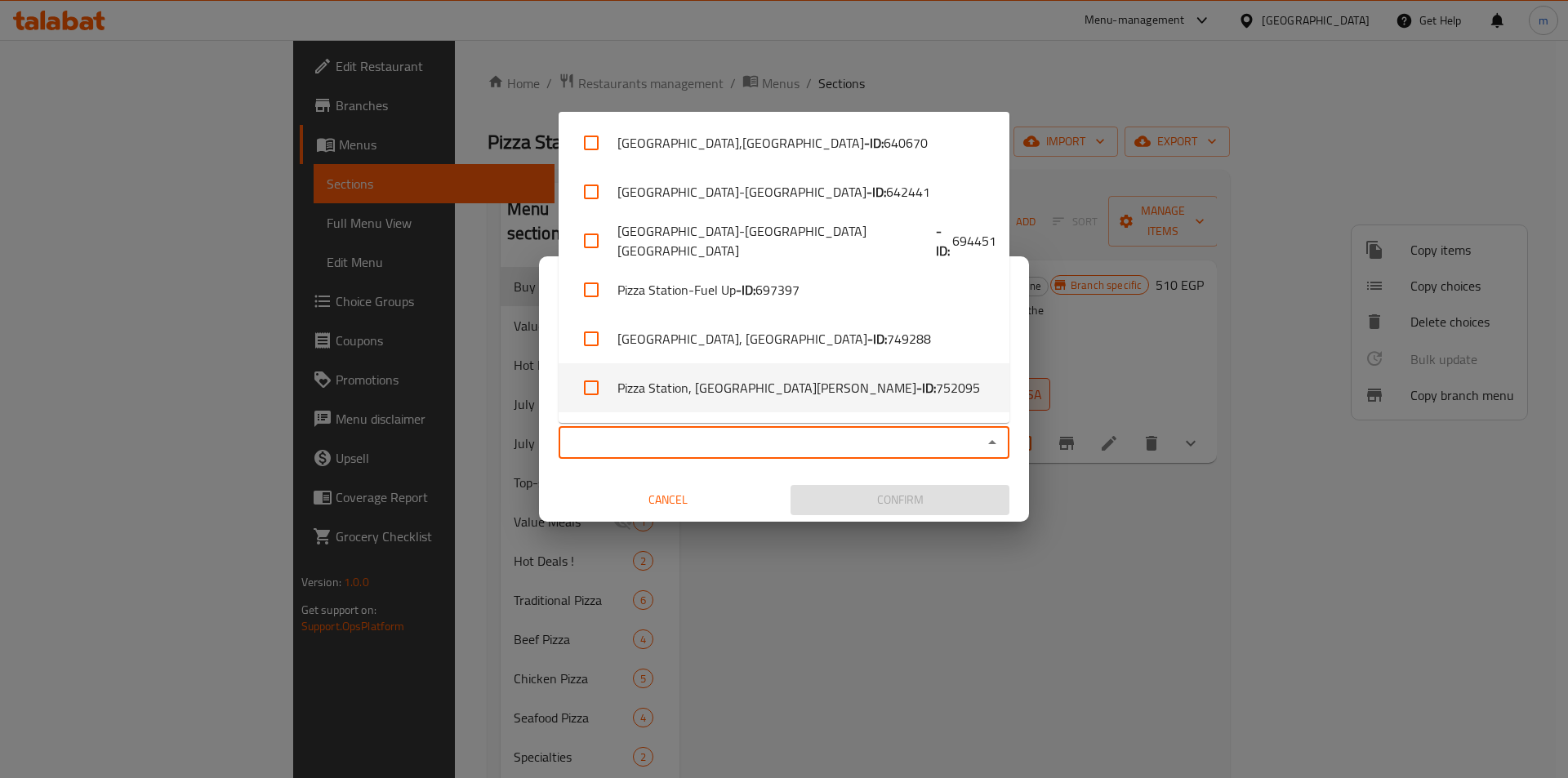
scroll to position [339, 0]
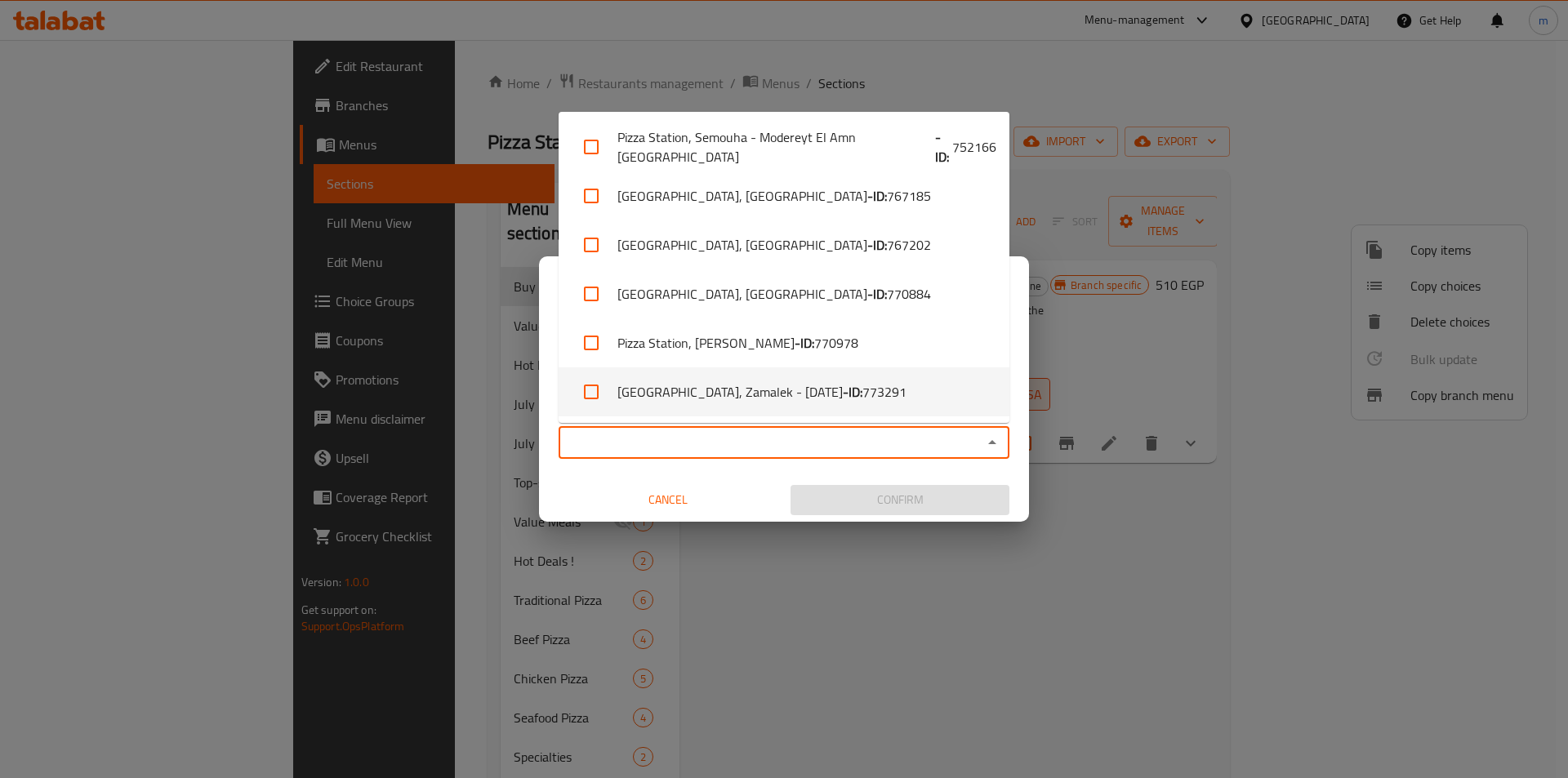
click at [862, 395] on span "773291" at bounding box center [884, 392] width 44 height 20
checkbox input "true"
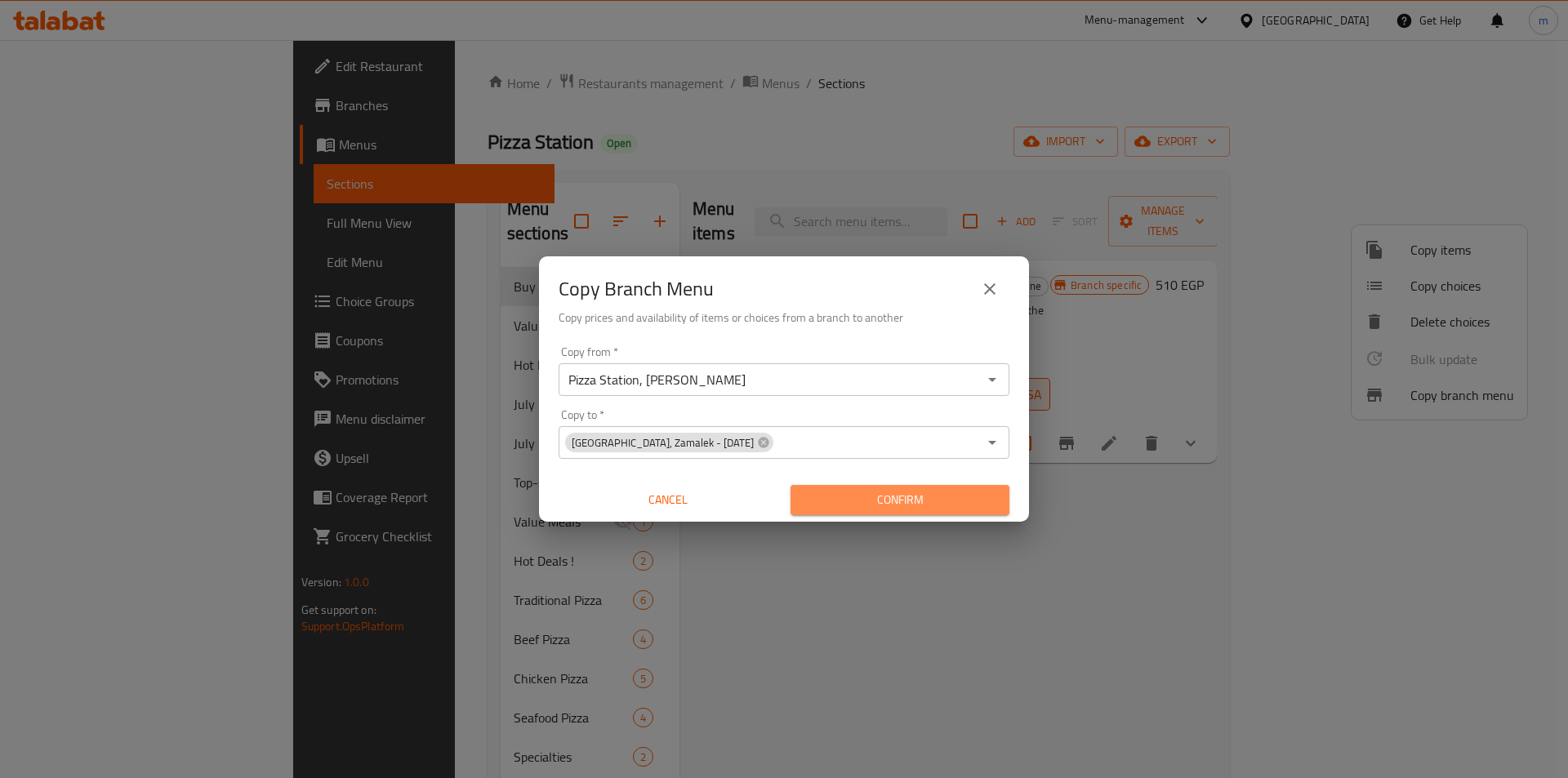
click at [899, 499] on span "Confirm" at bounding box center [900, 500] width 193 height 21
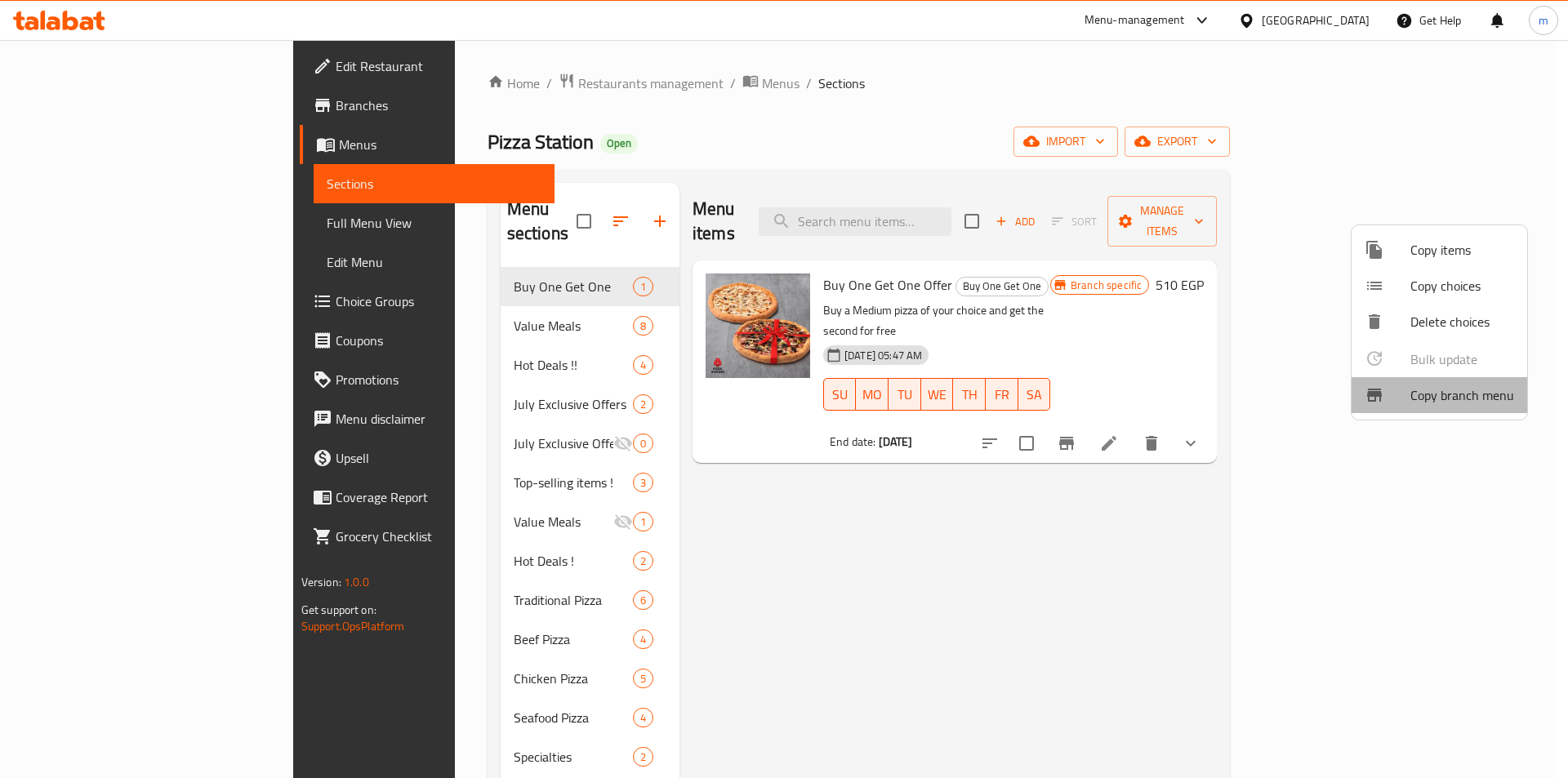
click at [1487, 391] on span "Copy branch menu" at bounding box center [1461, 395] width 103 height 20
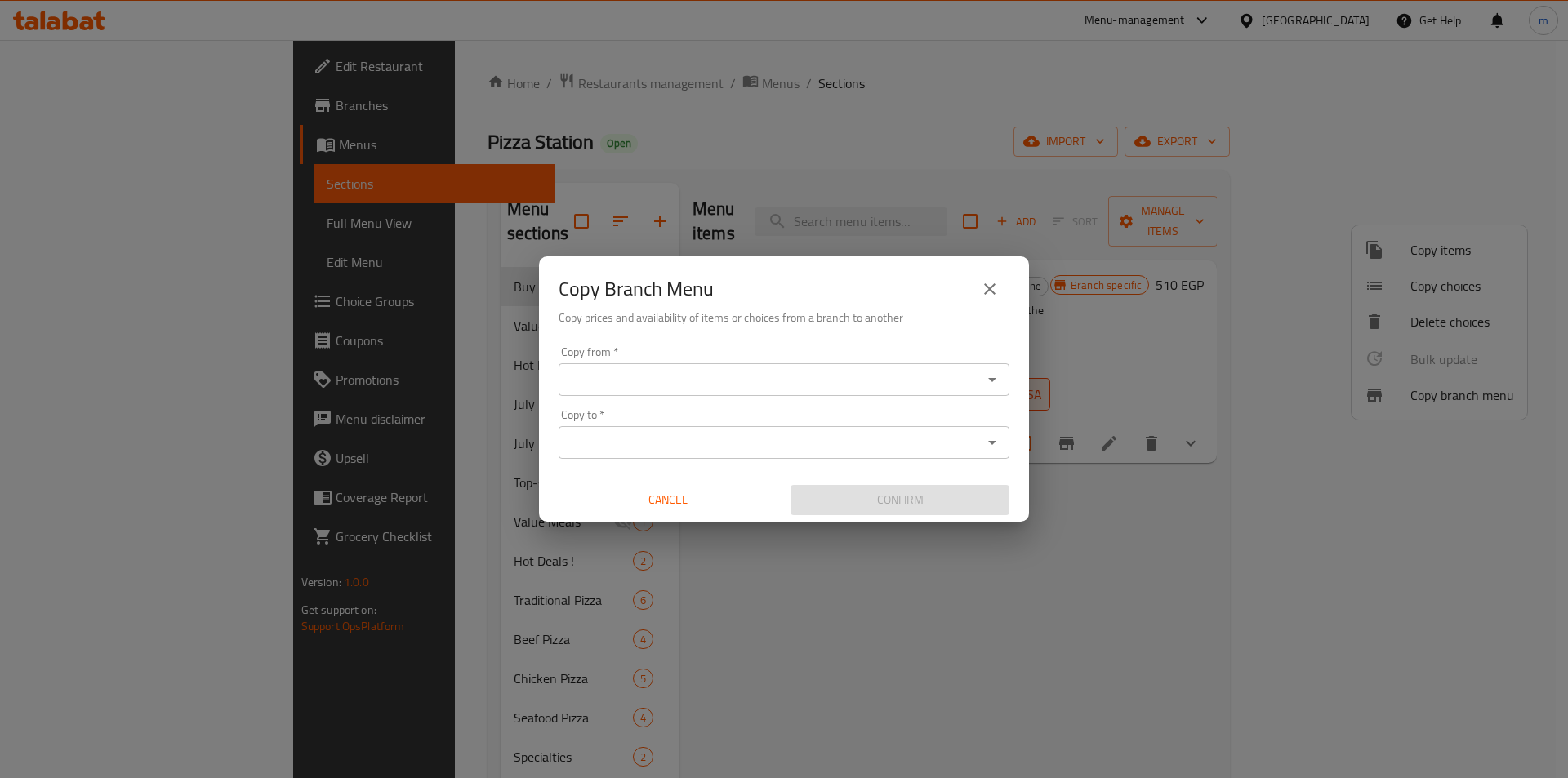
drag, startPoint x: 1013, startPoint y: 371, endPoint x: 1005, endPoint y: 377, distance: 10.0
click at [1011, 371] on div "Copy from   * Copy from * Copy to   * Copy to * Cancel Confirm" at bounding box center [784, 431] width 490 height 182
click at [980, 381] on div "Copy from *" at bounding box center [783, 380] width 451 height 33
click at [997, 376] on icon "Open" at bounding box center [992, 379] width 20 height 20
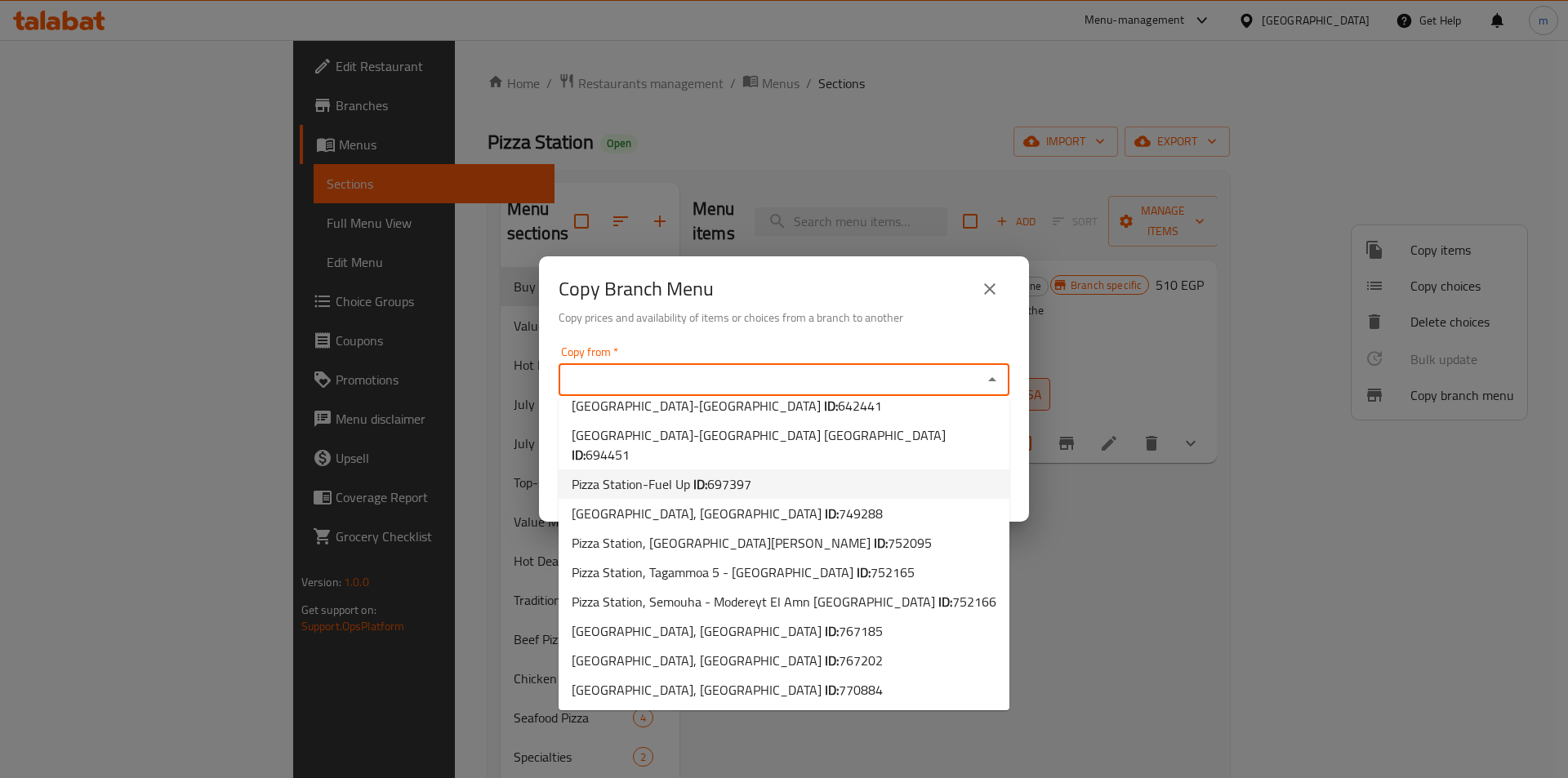
scroll to position [84, 0]
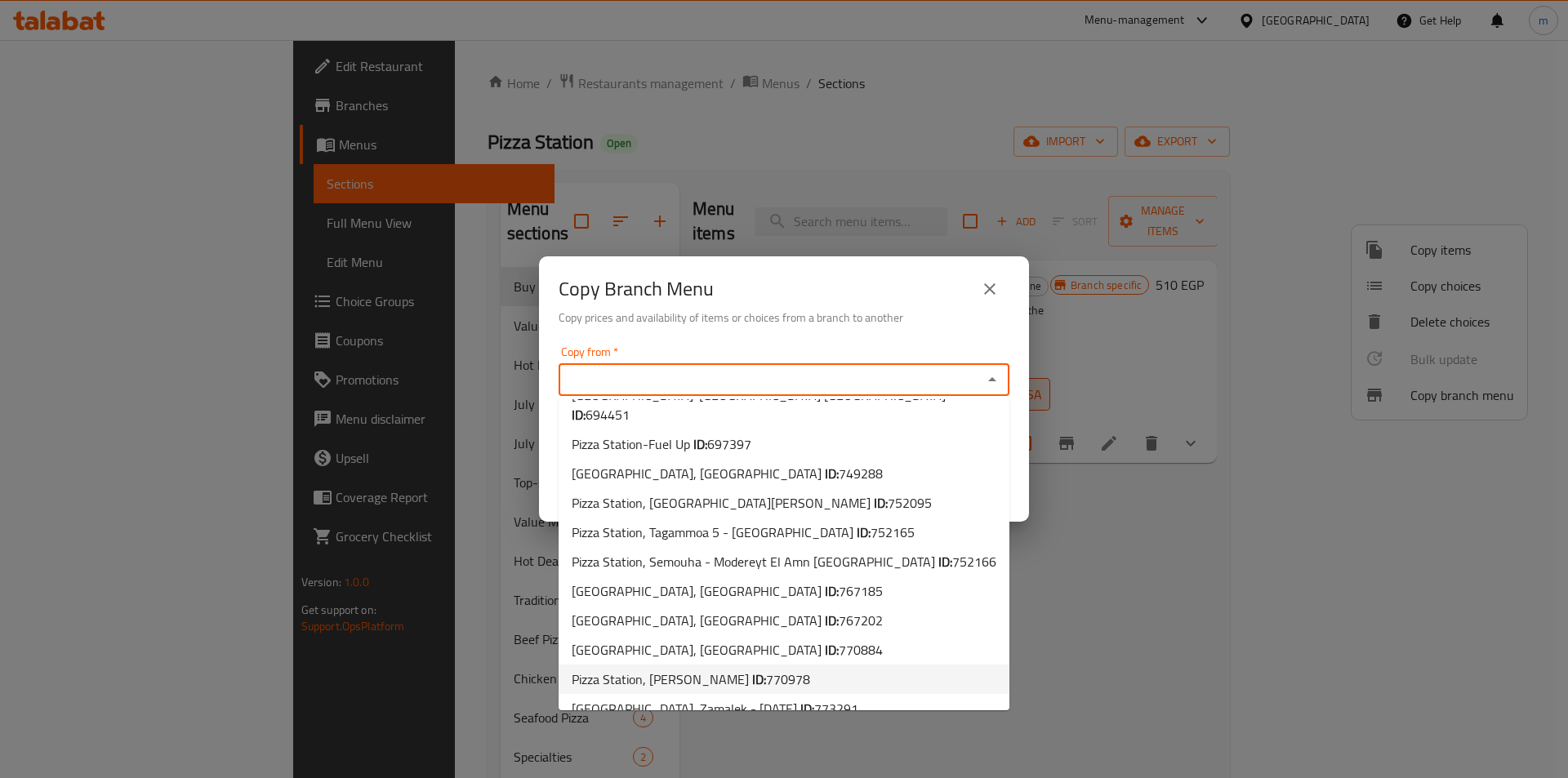
click at [804, 667] on span "770978" at bounding box center [787, 679] width 44 height 24
type input "Pizza Station, Sidi Besher Bahary"
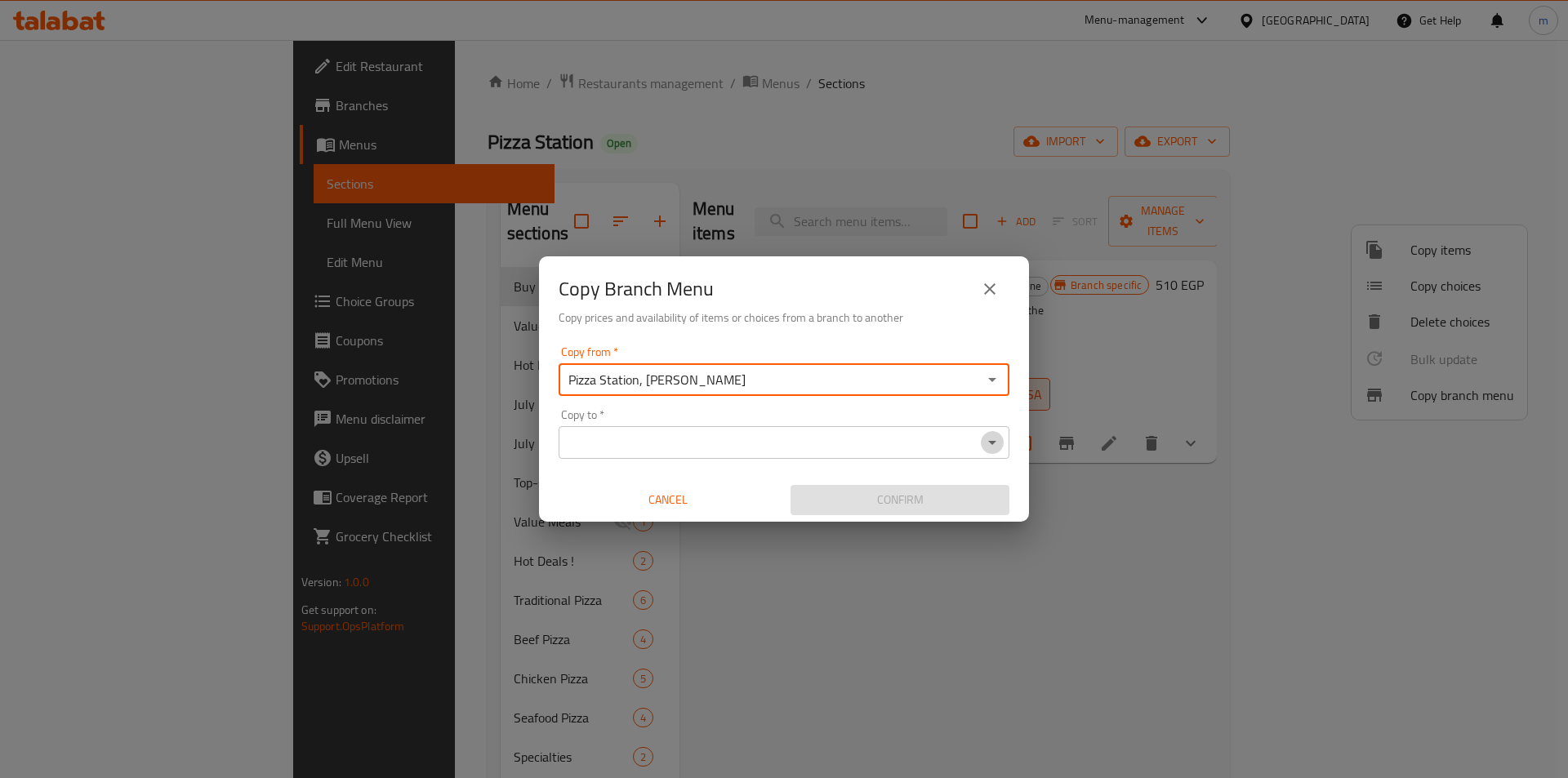
click at [986, 452] on icon "Open" at bounding box center [992, 443] width 20 height 20
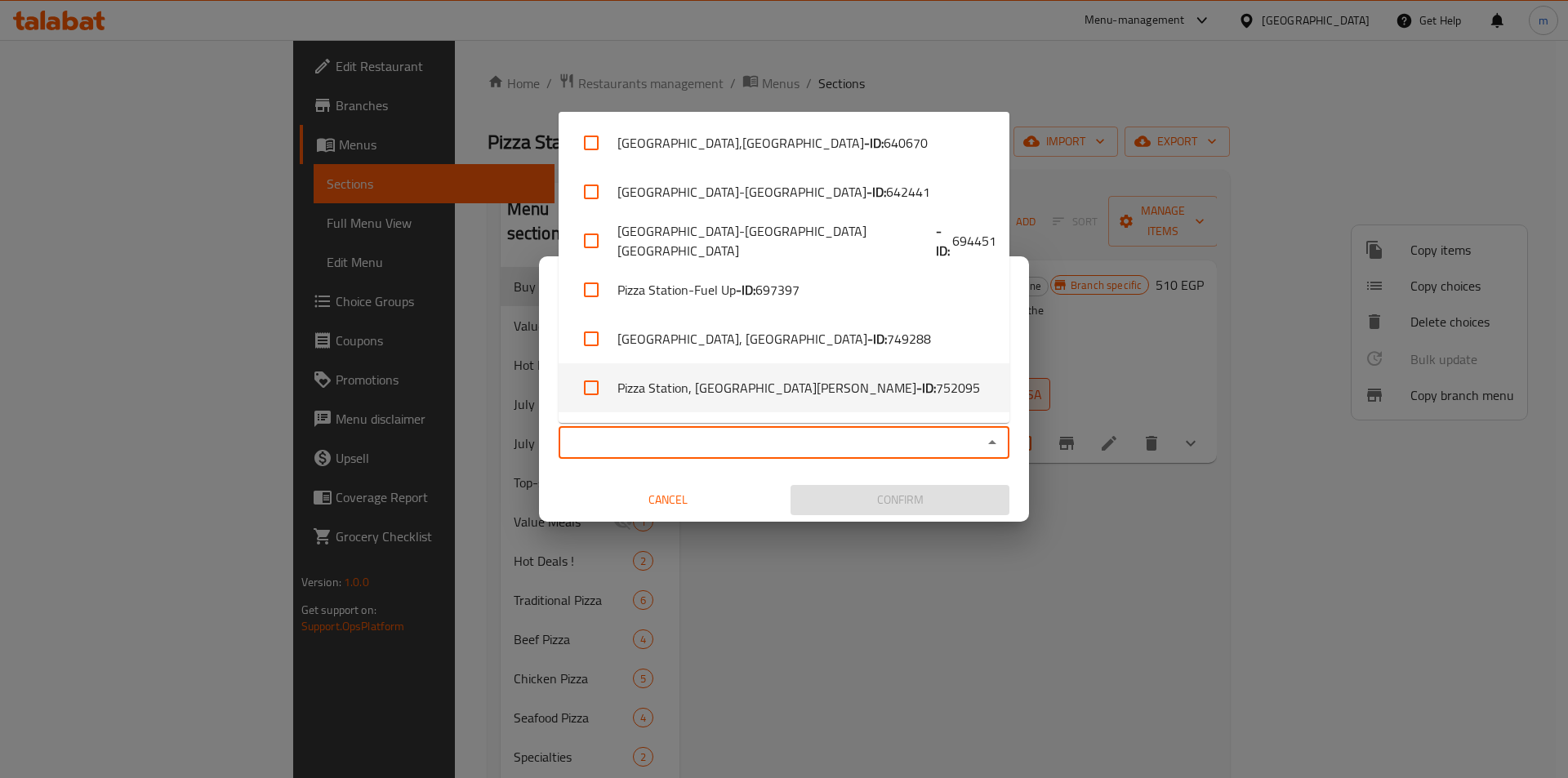
scroll to position [339, 0]
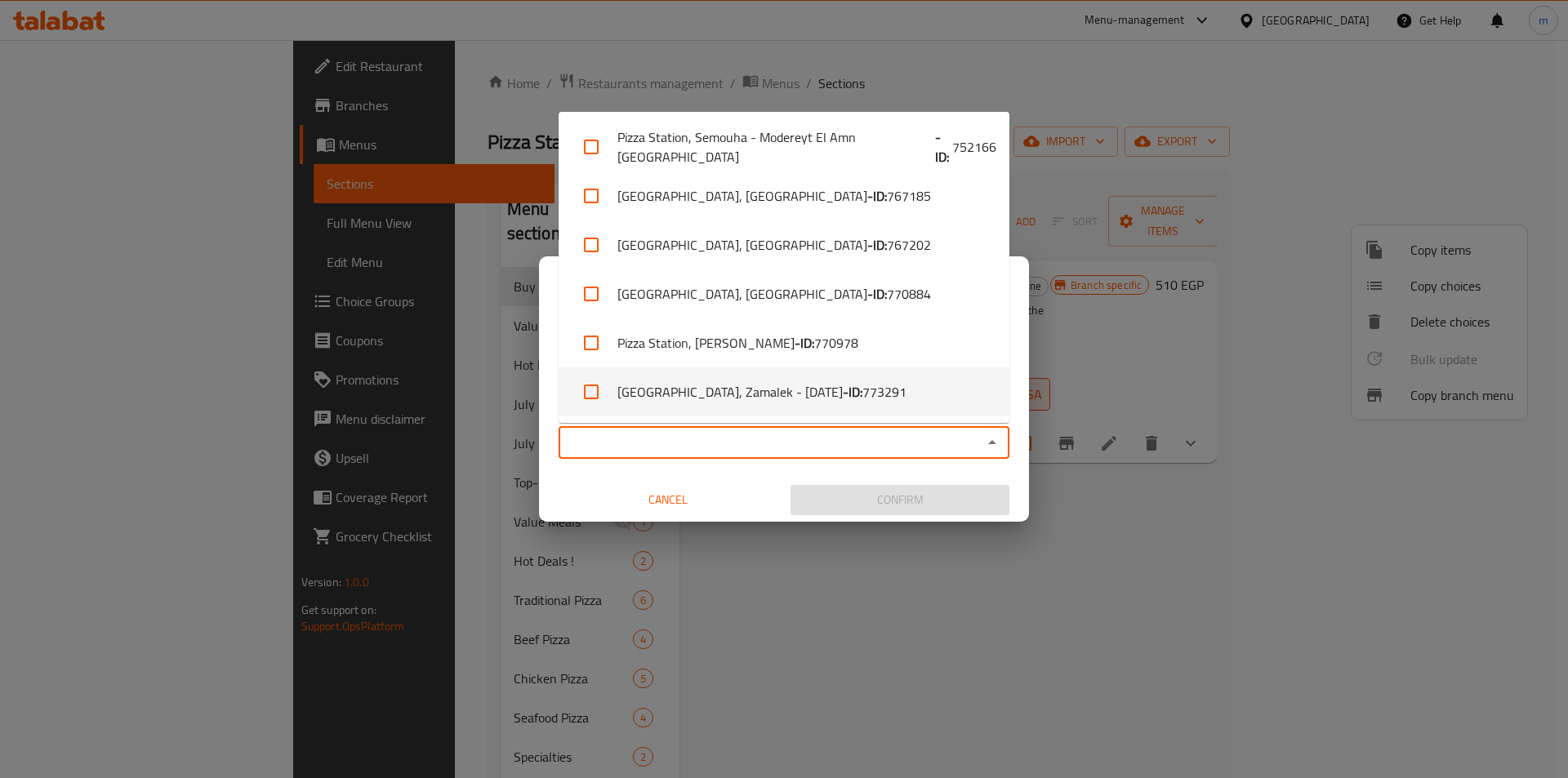
click at [739, 387] on li "Pizza Station, Zamalek - 26 July - ID: 773291" at bounding box center [783, 392] width 451 height 49
checkbox input "true"
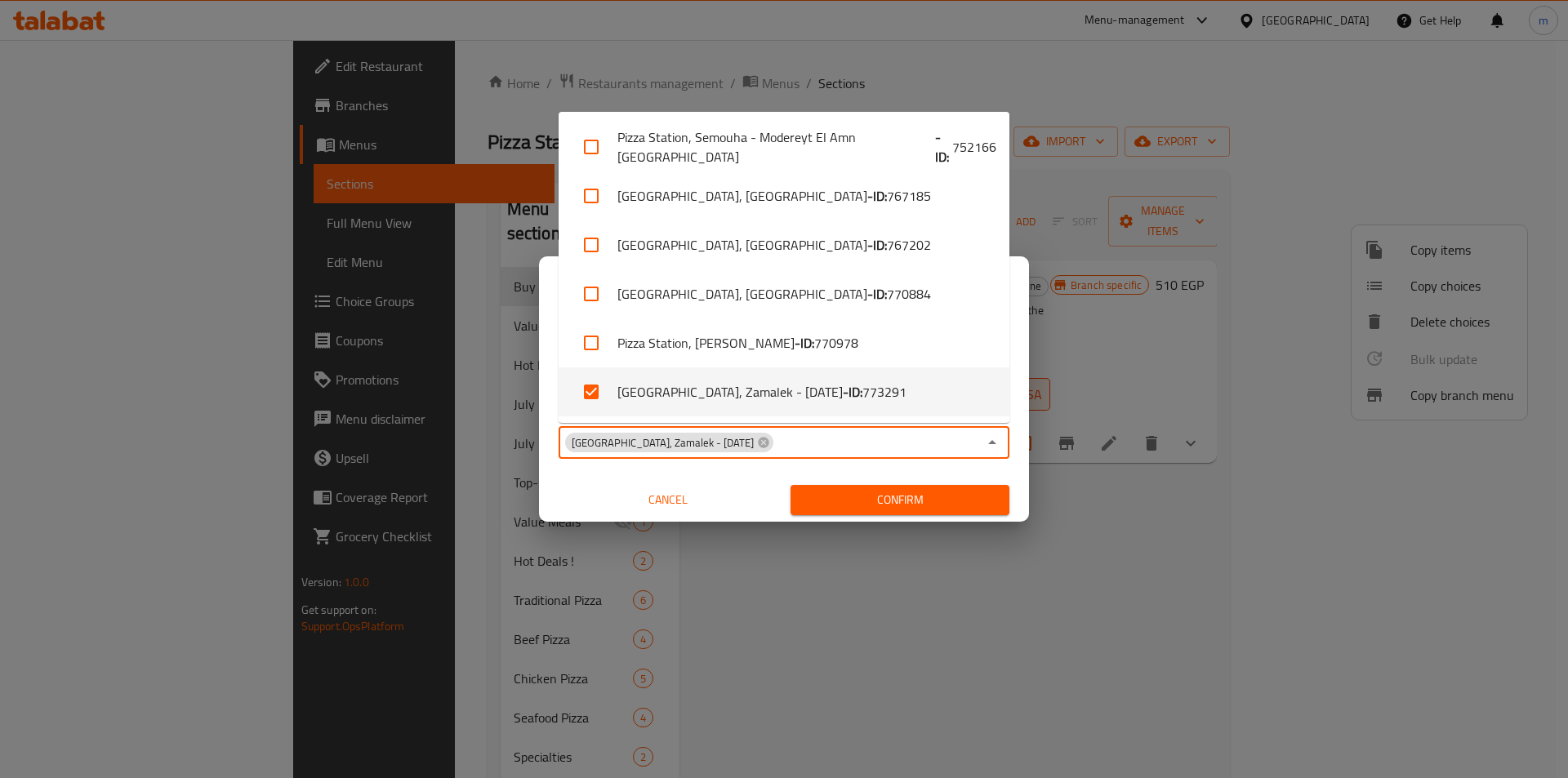
click at [844, 496] on span "Confirm" at bounding box center [900, 500] width 193 height 21
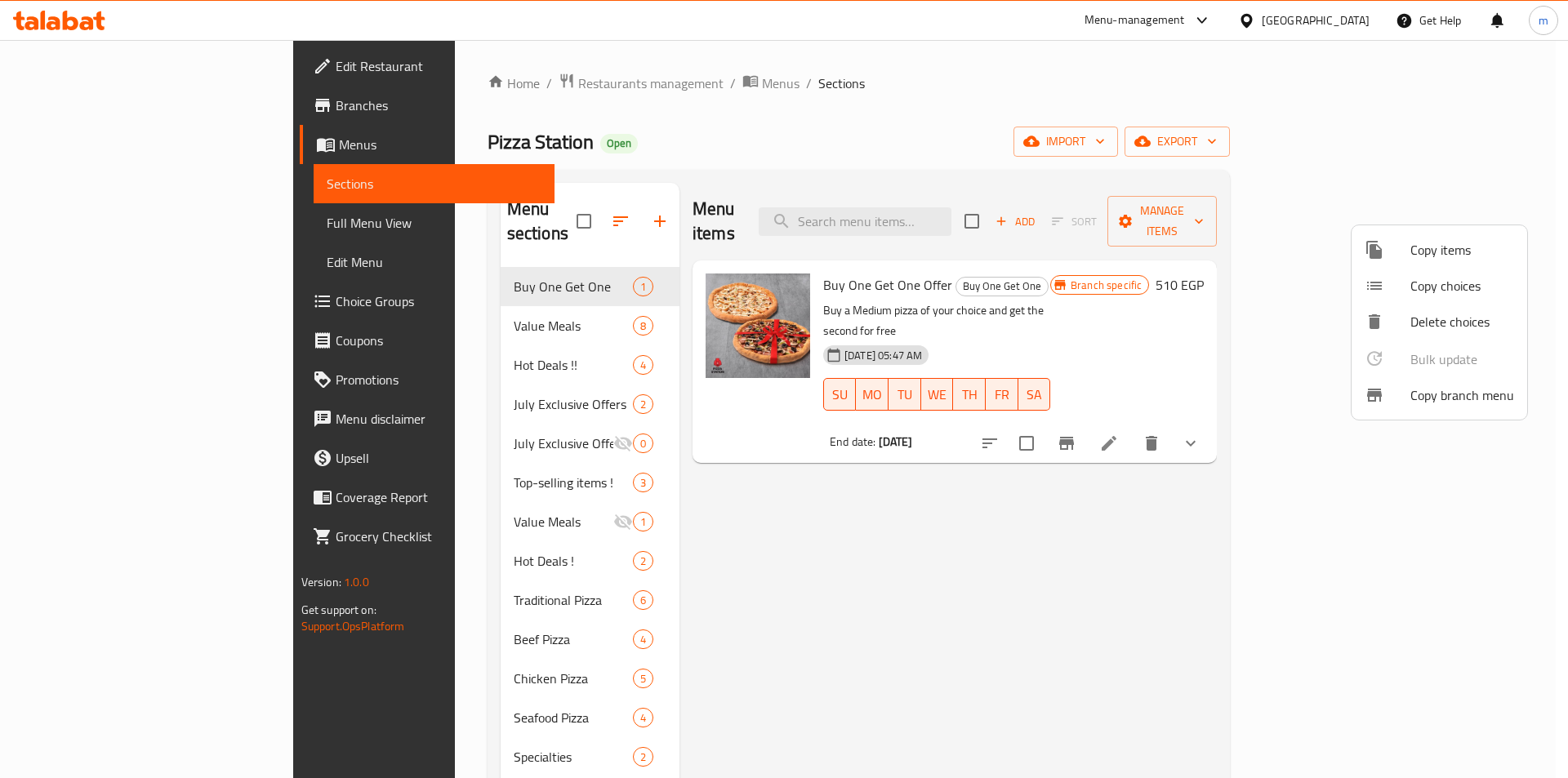
click at [1465, 395] on span "Copy branch menu" at bounding box center [1461, 395] width 103 height 20
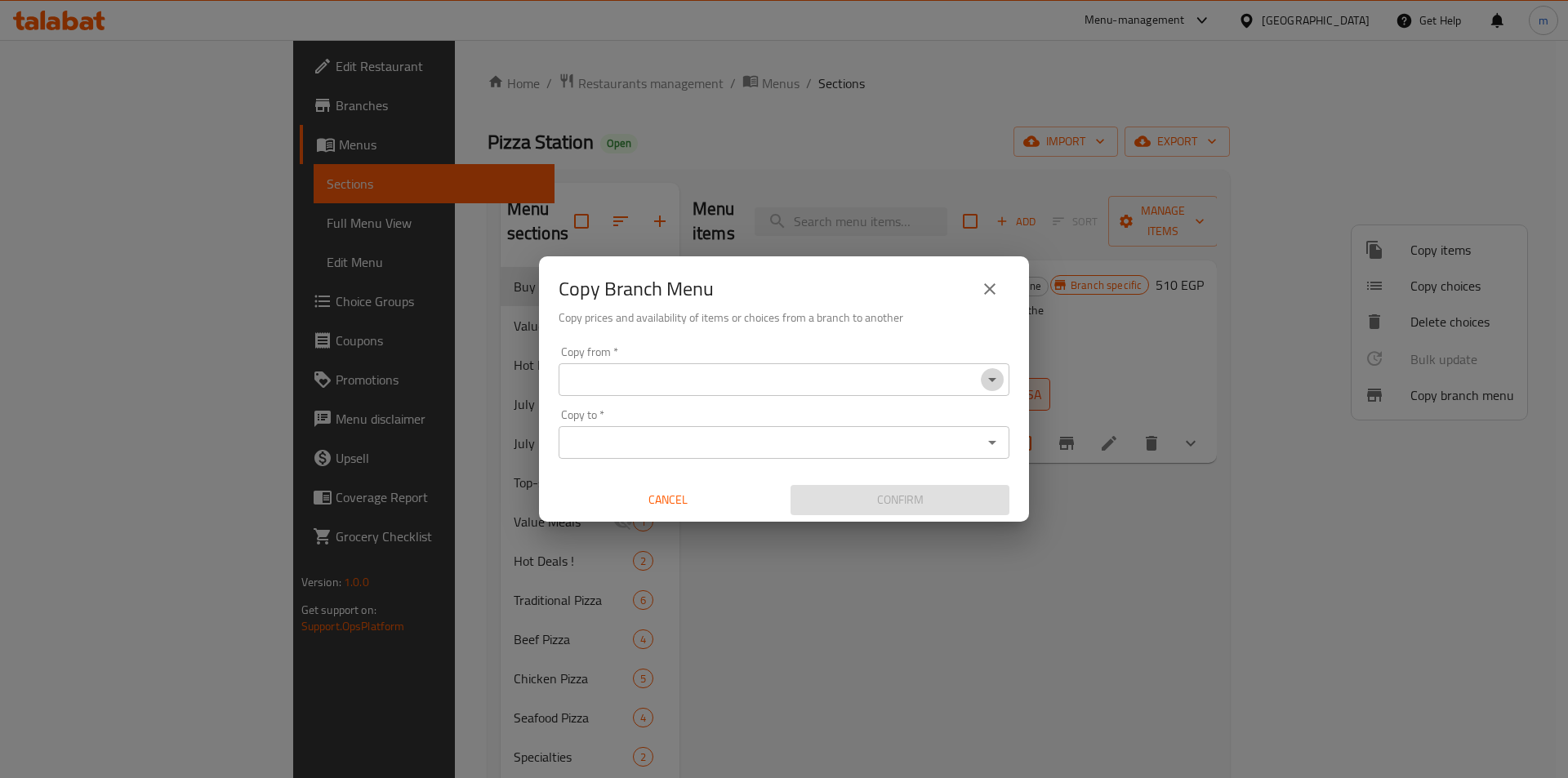
click at [983, 370] on icon "Open" at bounding box center [992, 379] width 20 height 20
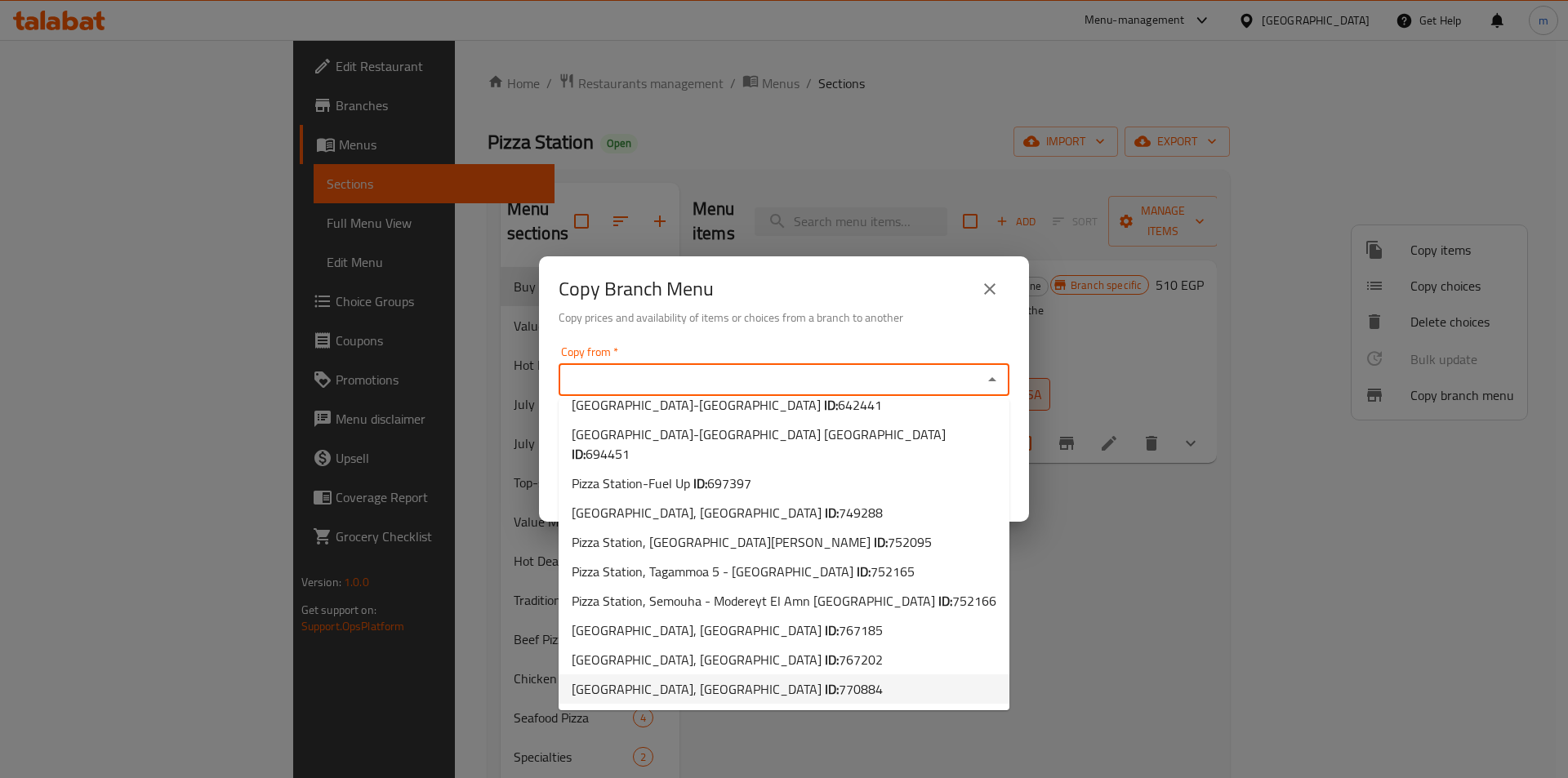
scroll to position [84, 0]
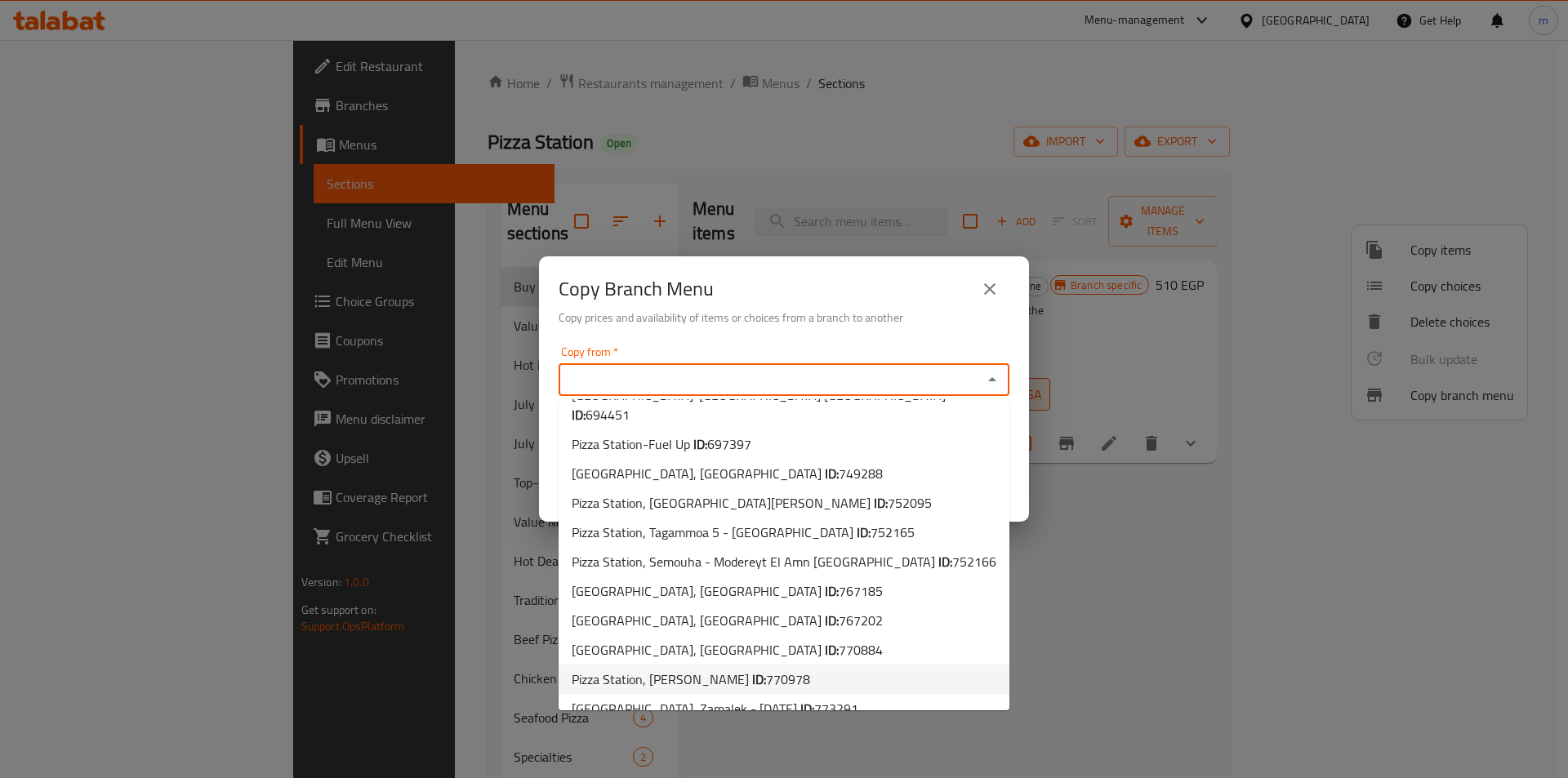
click at [705, 669] on span "Pizza Station, Sidi Besher Bahary ID: 770978" at bounding box center [690, 679] width 239 height 20
type input "Pizza Station, Sidi Besher Bahary"
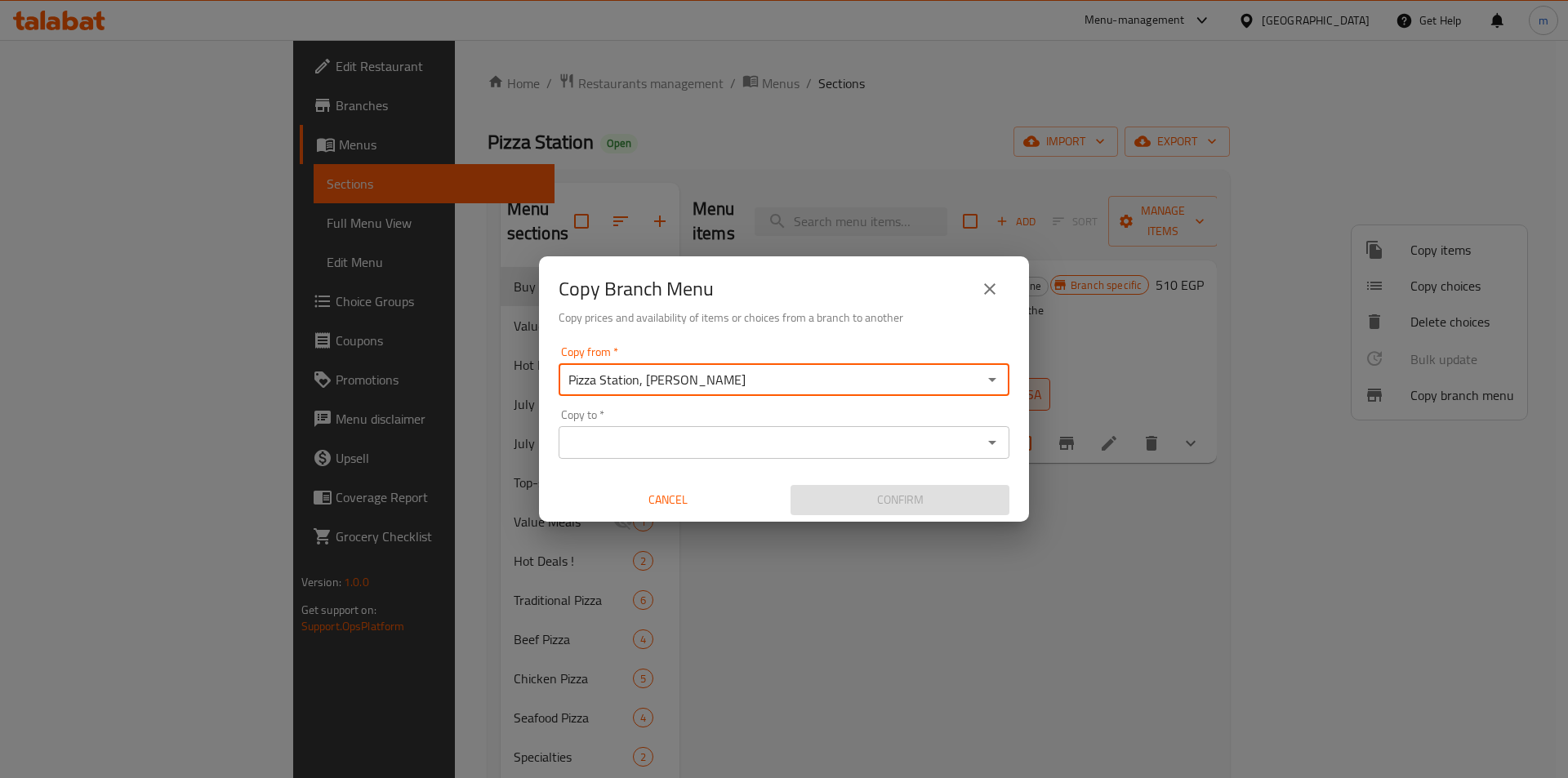
click at [962, 447] on input "Copy to   *" at bounding box center [770, 443] width 414 height 23
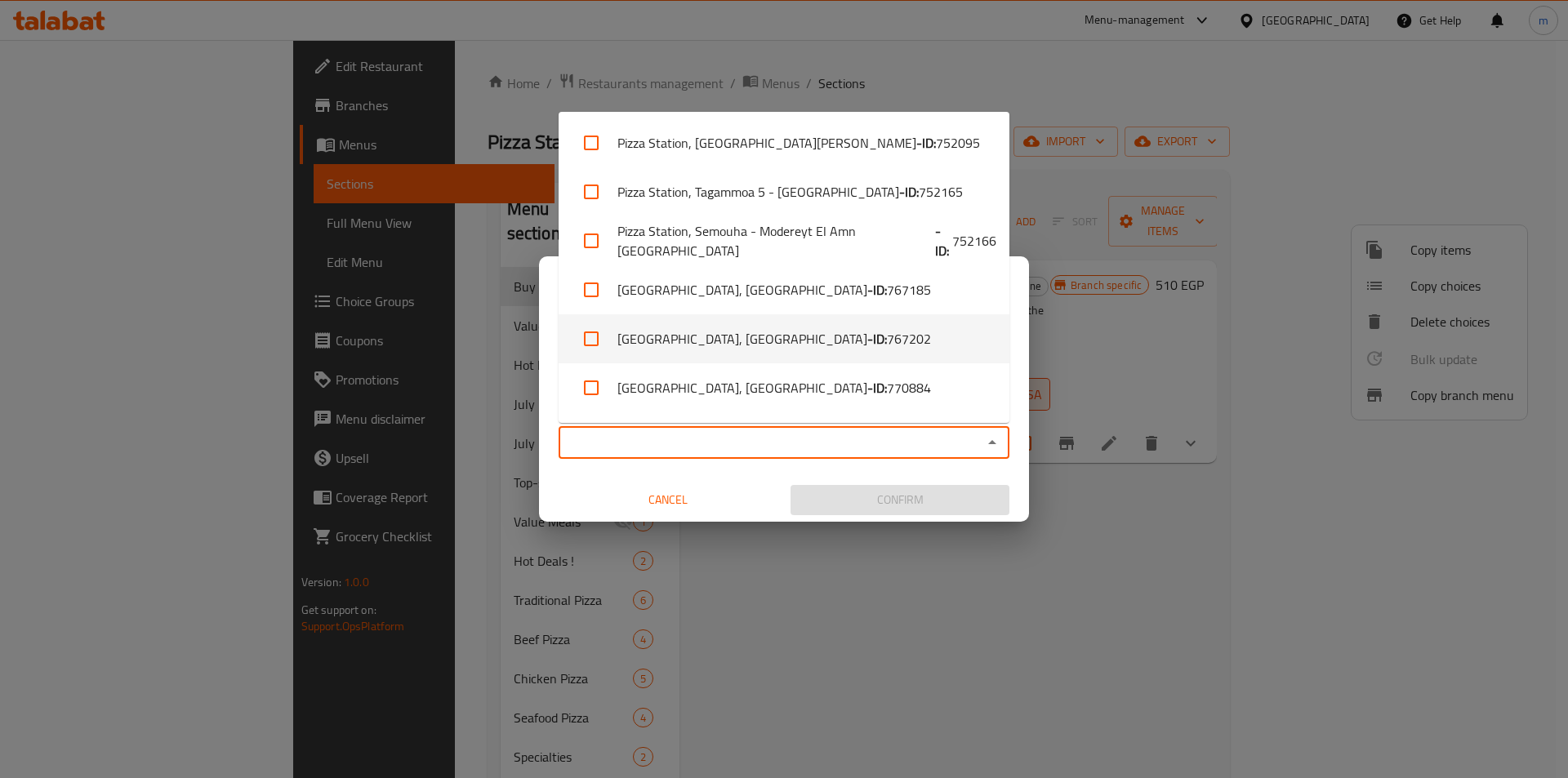
scroll to position [339, 0]
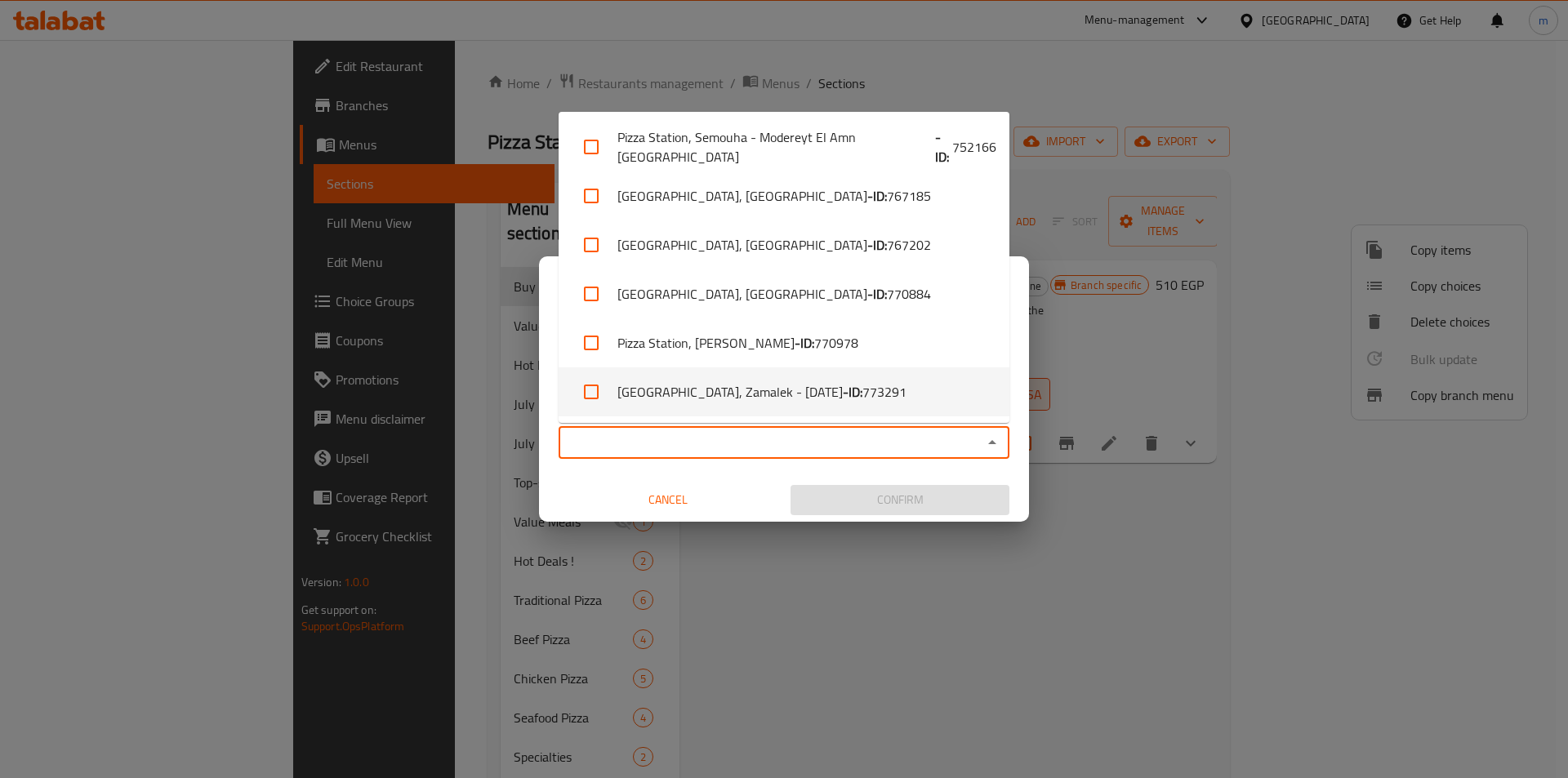
click at [729, 399] on li "Pizza Station, Zamalek - 26 July - ID: 773291" at bounding box center [783, 392] width 451 height 49
checkbox input "true"
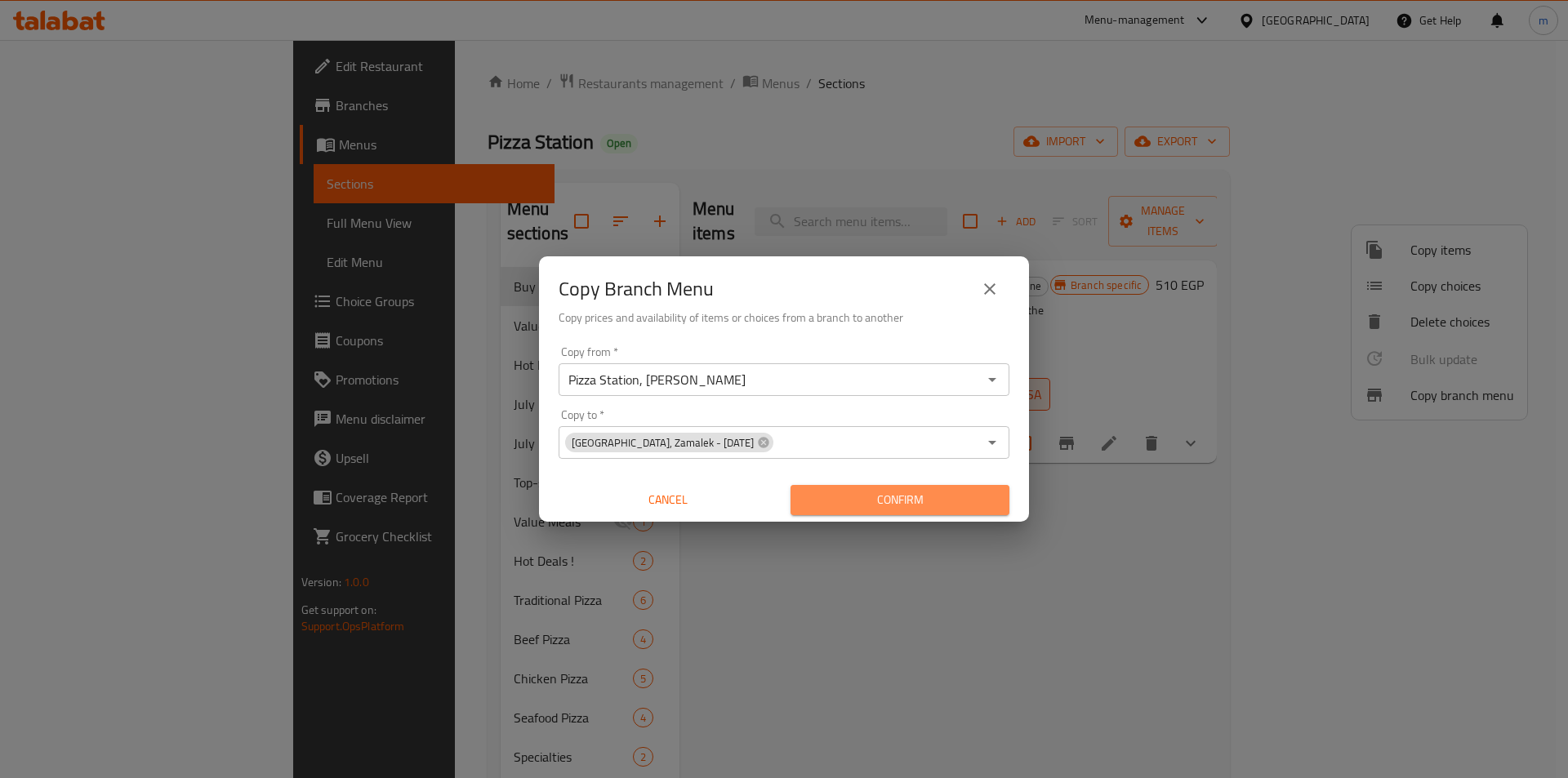
click at [914, 502] on span "Confirm" at bounding box center [900, 500] width 193 height 21
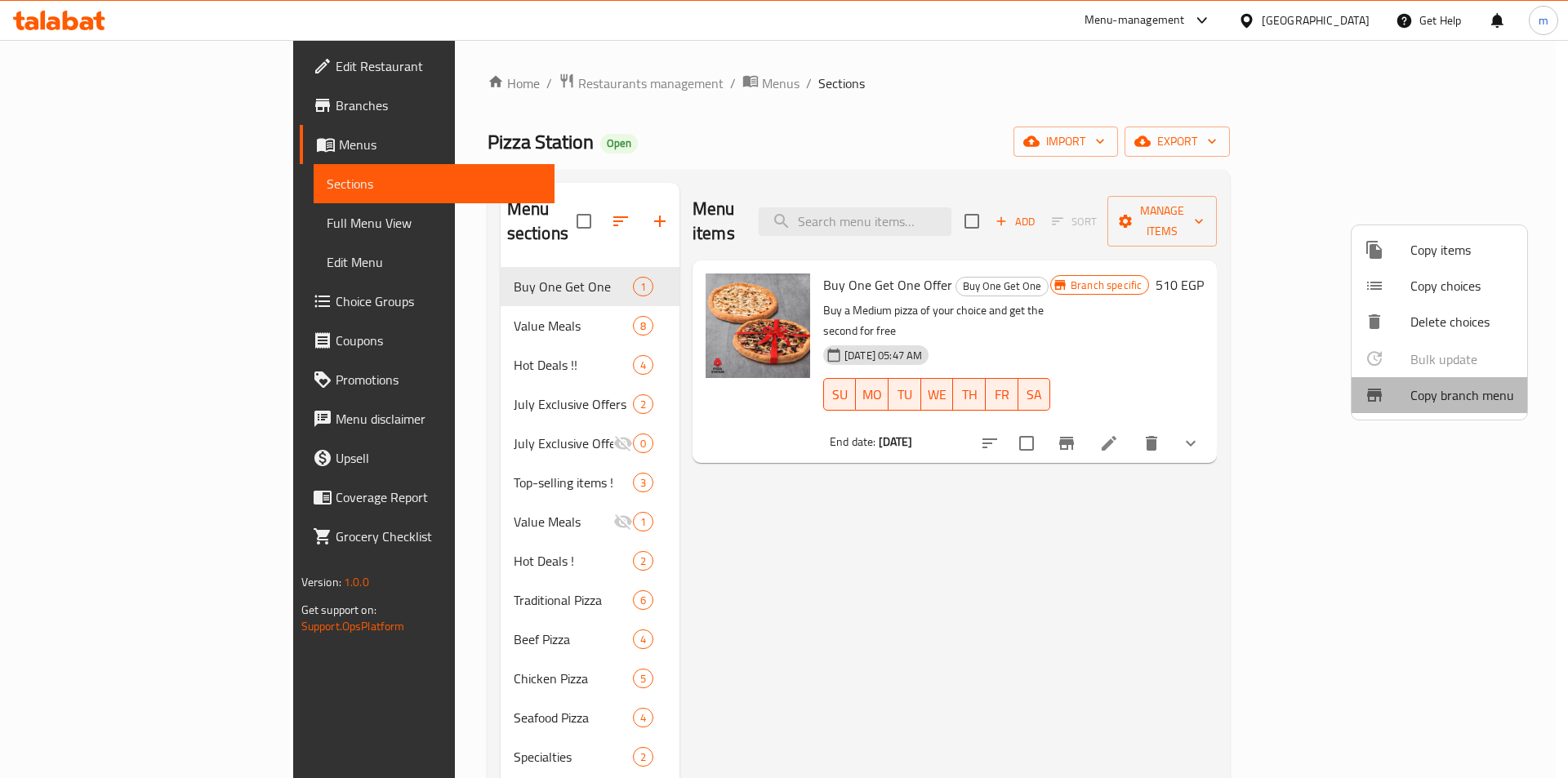
click at [1487, 402] on span "Copy branch menu" at bounding box center [1461, 395] width 103 height 20
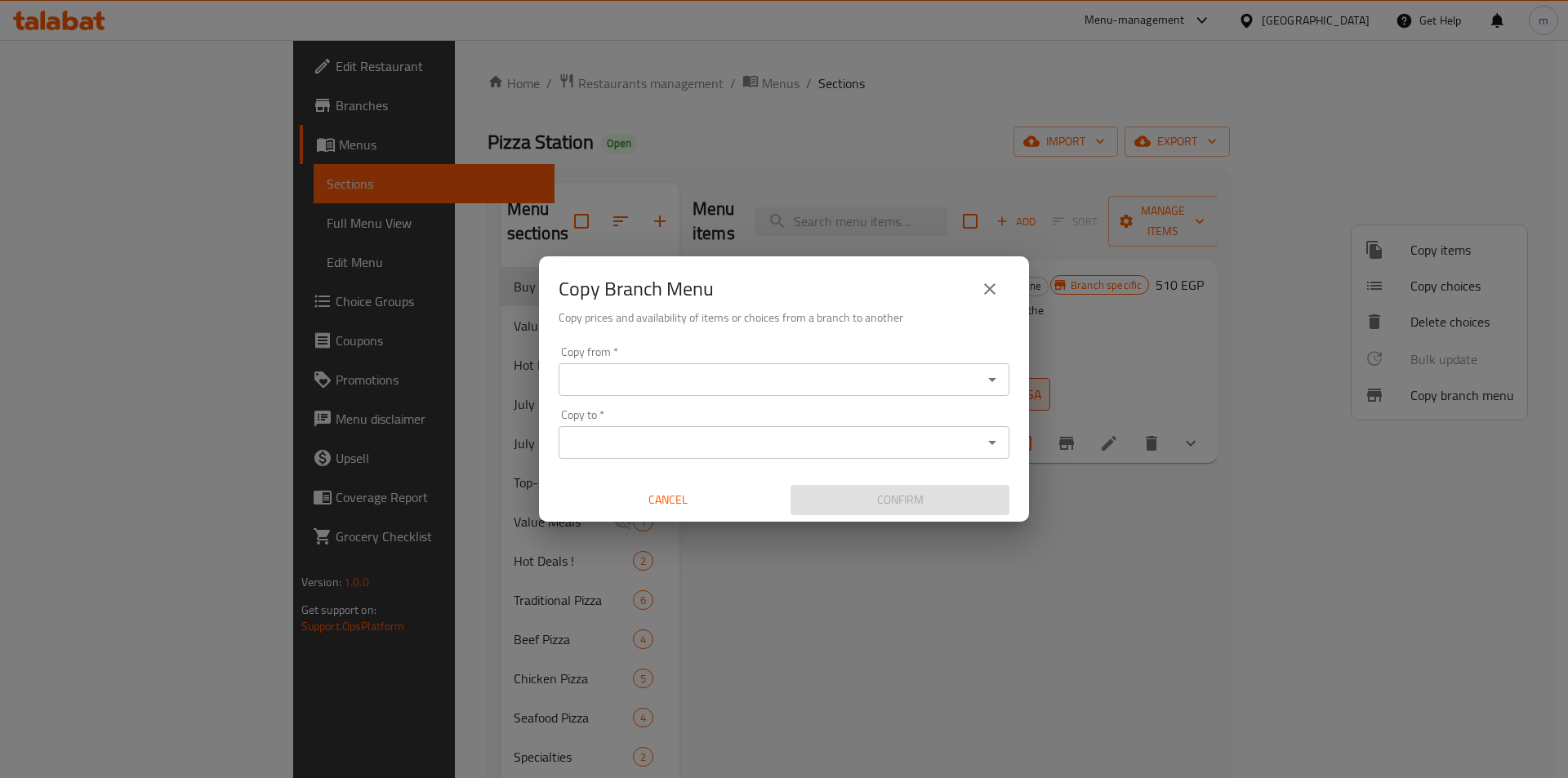
click at [970, 392] on div "Copy from *" at bounding box center [783, 380] width 451 height 33
click at [992, 375] on icon "Open" at bounding box center [992, 379] width 20 height 20
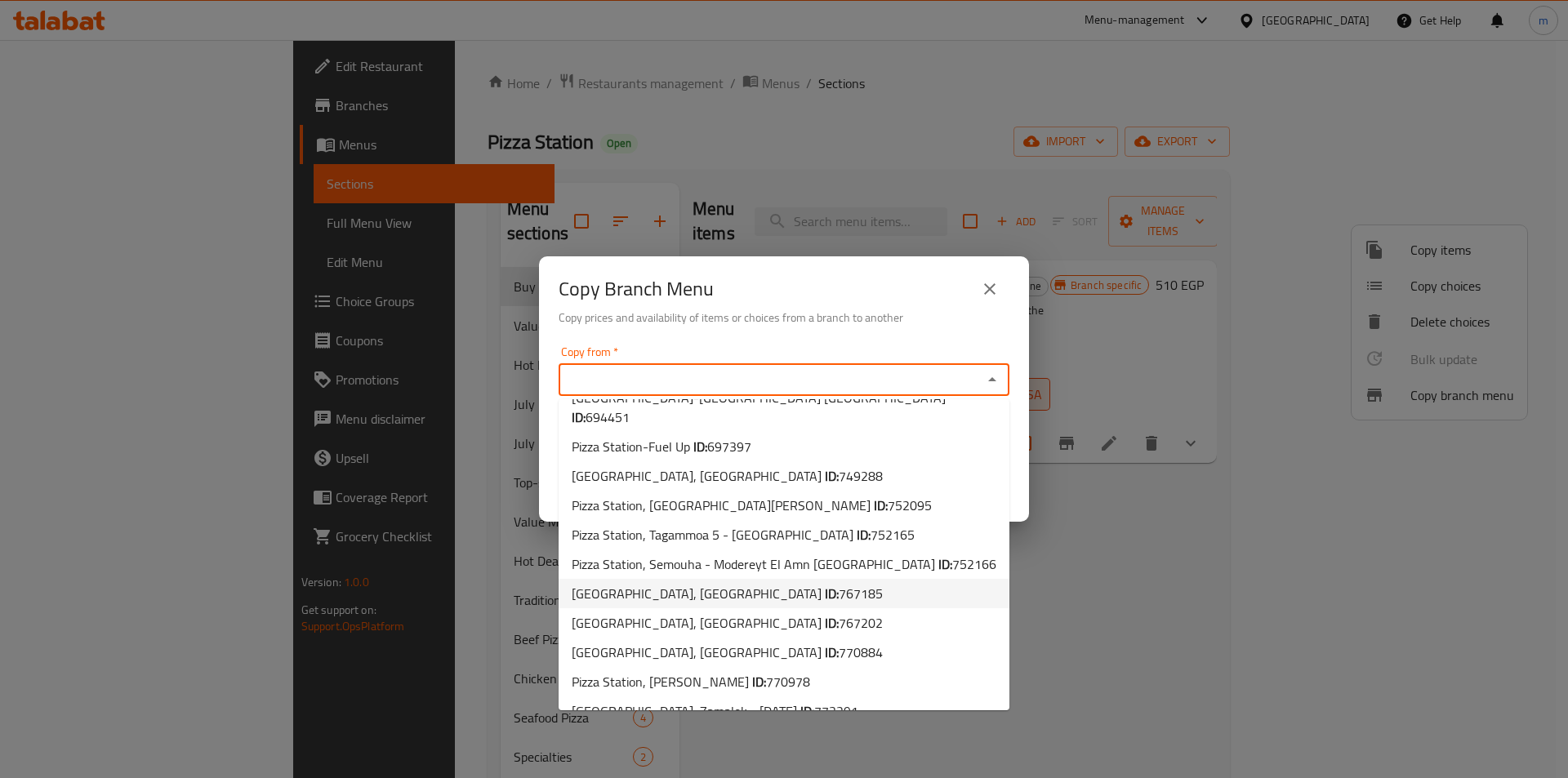
scroll to position [84, 0]
click at [668, 669] on span "Pizza Station, Sidi Besher Bahary ID: 770978" at bounding box center [690, 679] width 239 height 20
type input "Pizza Station, Sidi Besher Bahary"
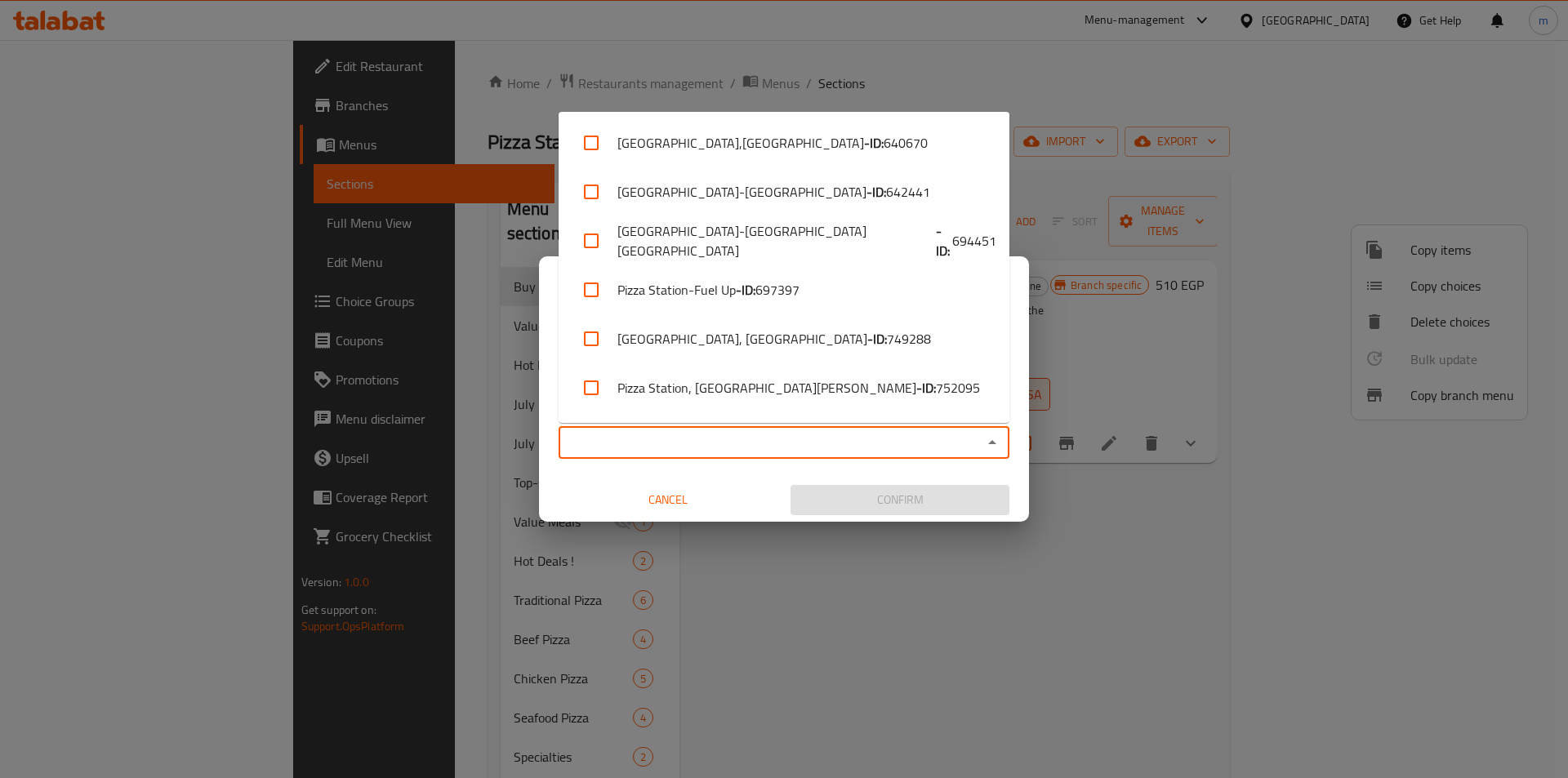
click at [965, 441] on input "Copy to   *" at bounding box center [770, 443] width 414 height 23
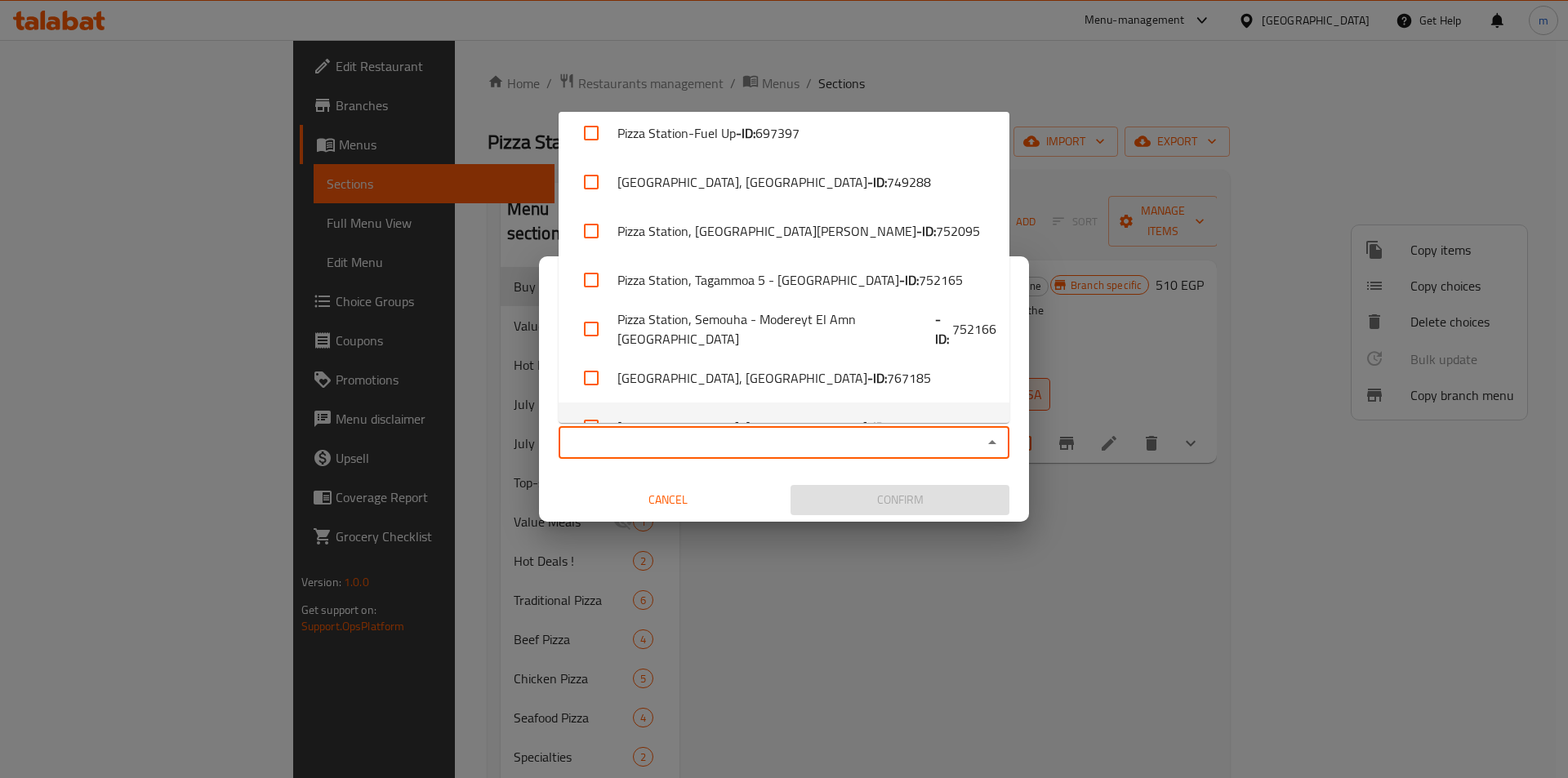
scroll to position [339, 0]
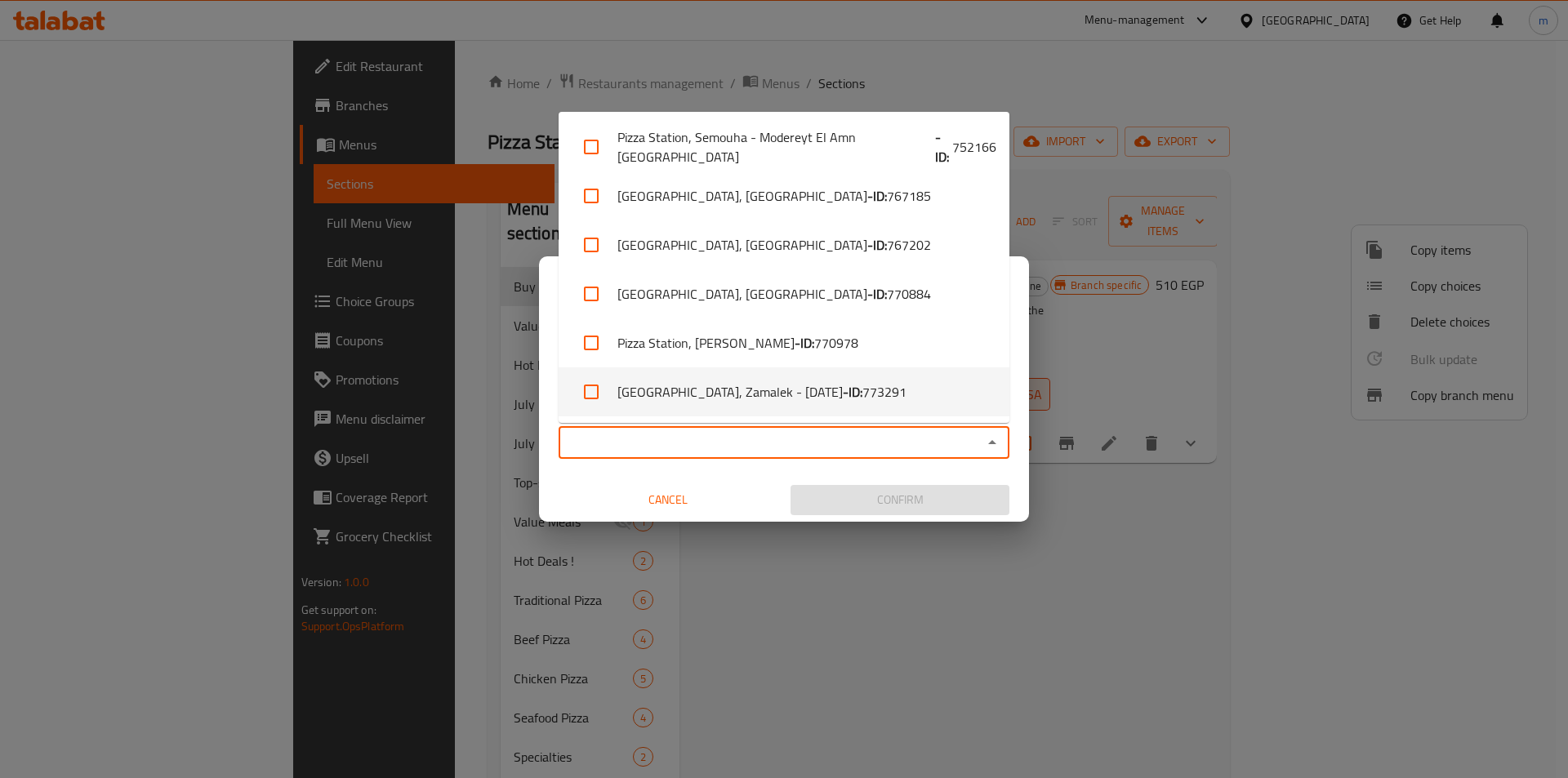
click at [765, 392] on li "Pizza Station, Zamalek - 26 July - ID: 773291" at bounding box center [783, 392] width 451 height 49
checkbox input "true"
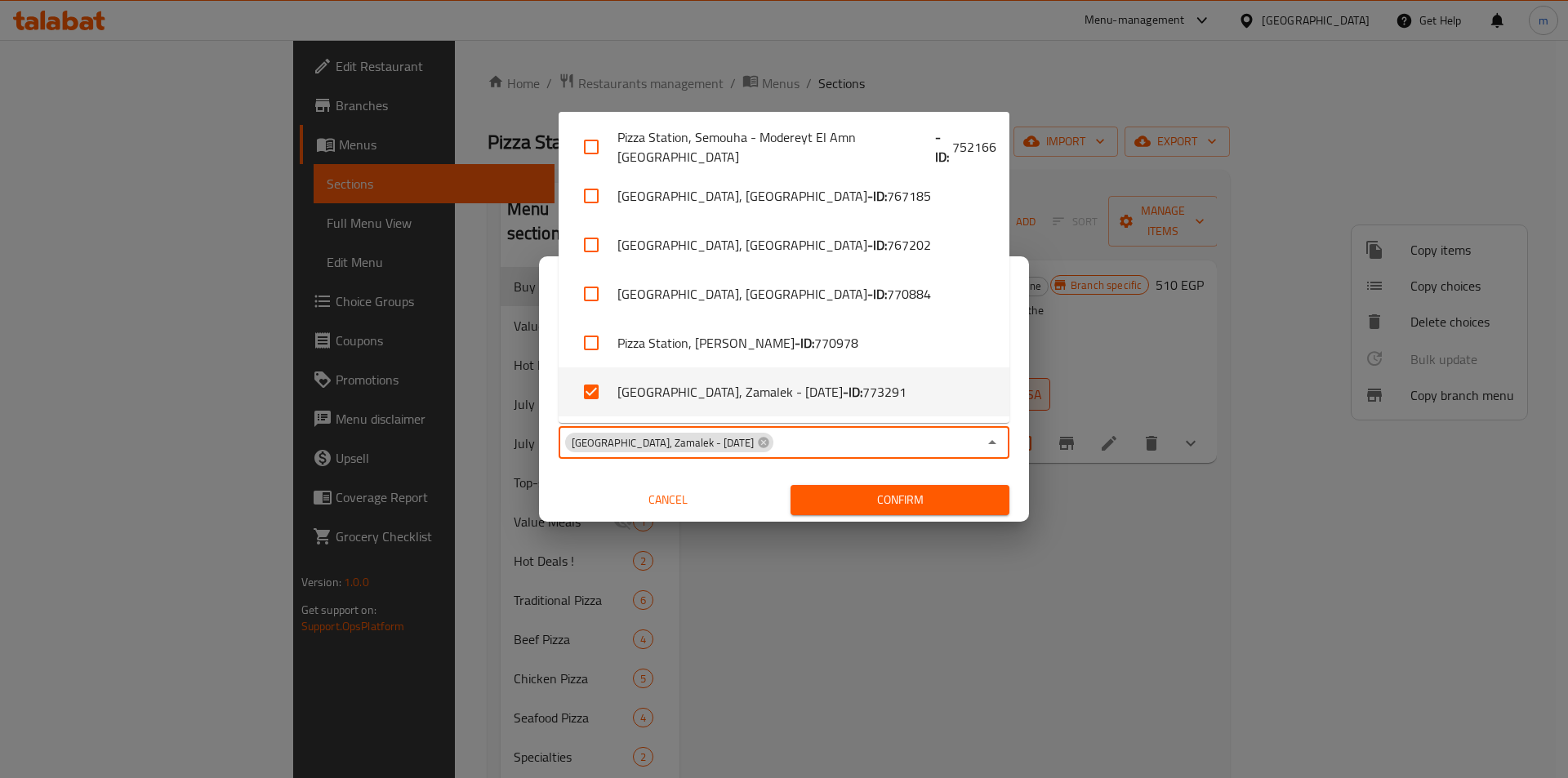
click at [948, 499] on span "Confirm" at bounding box center [900, 500] width 193 height 21
